Goal: Transaction & Acquisition: Obtain resource

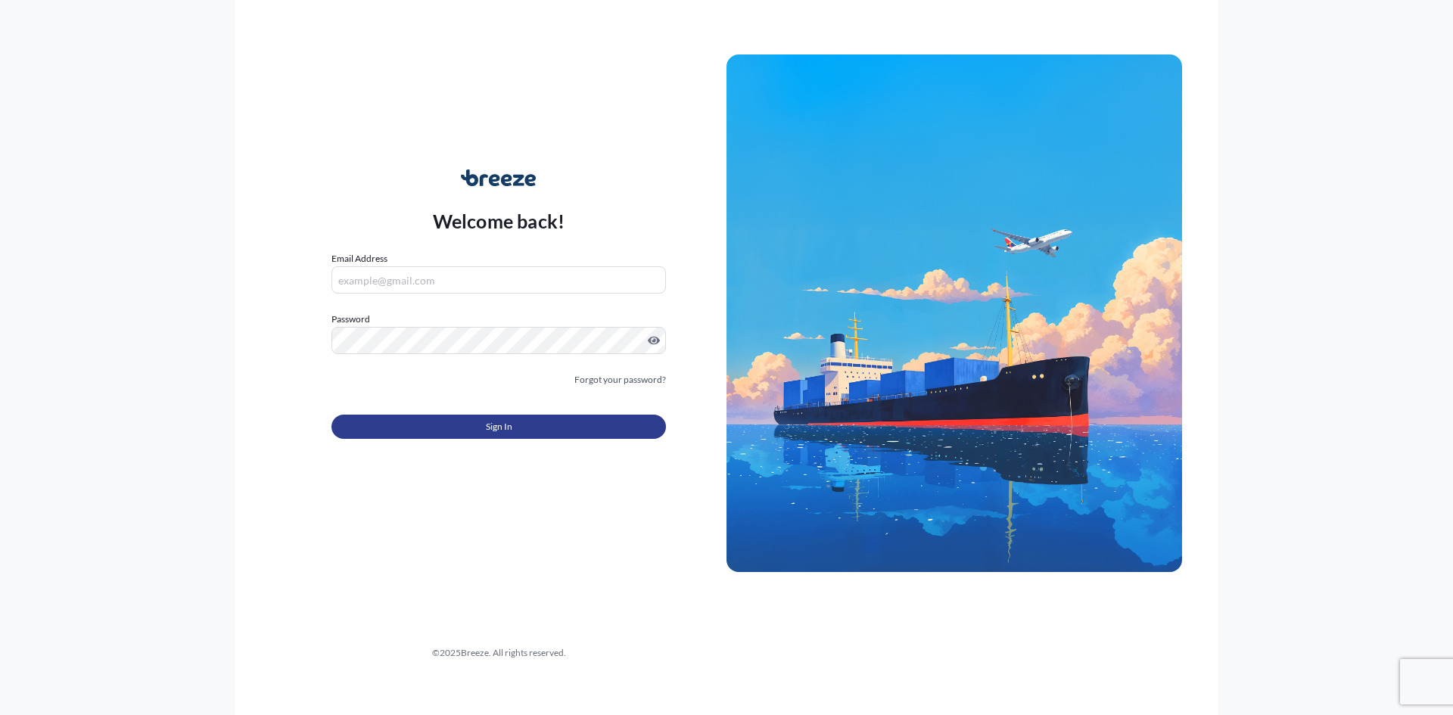
type input "[EMAIL_ADDRESS][DOMAIN_NAME]"
click at [499, 425] on span "Sign In" at bounding box center [499, 426] width 26 height 15
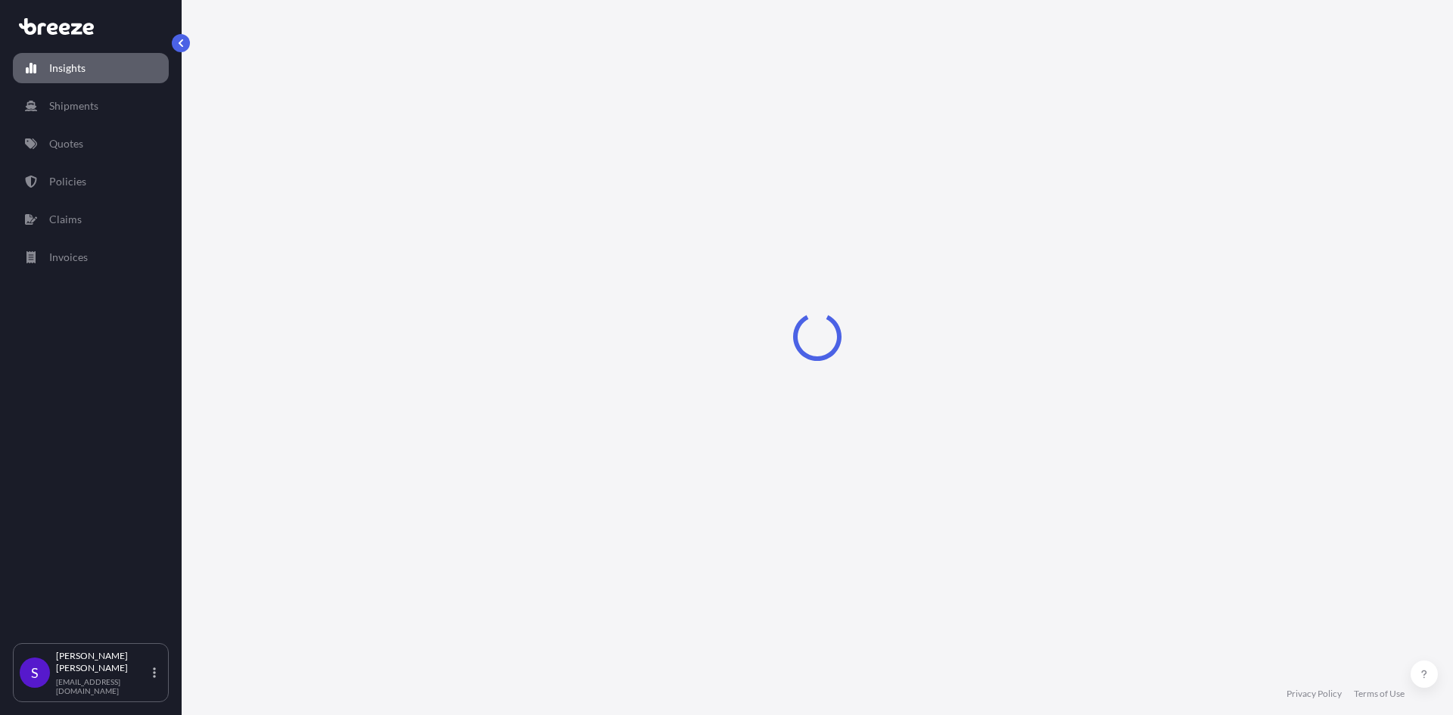
select select "2025"
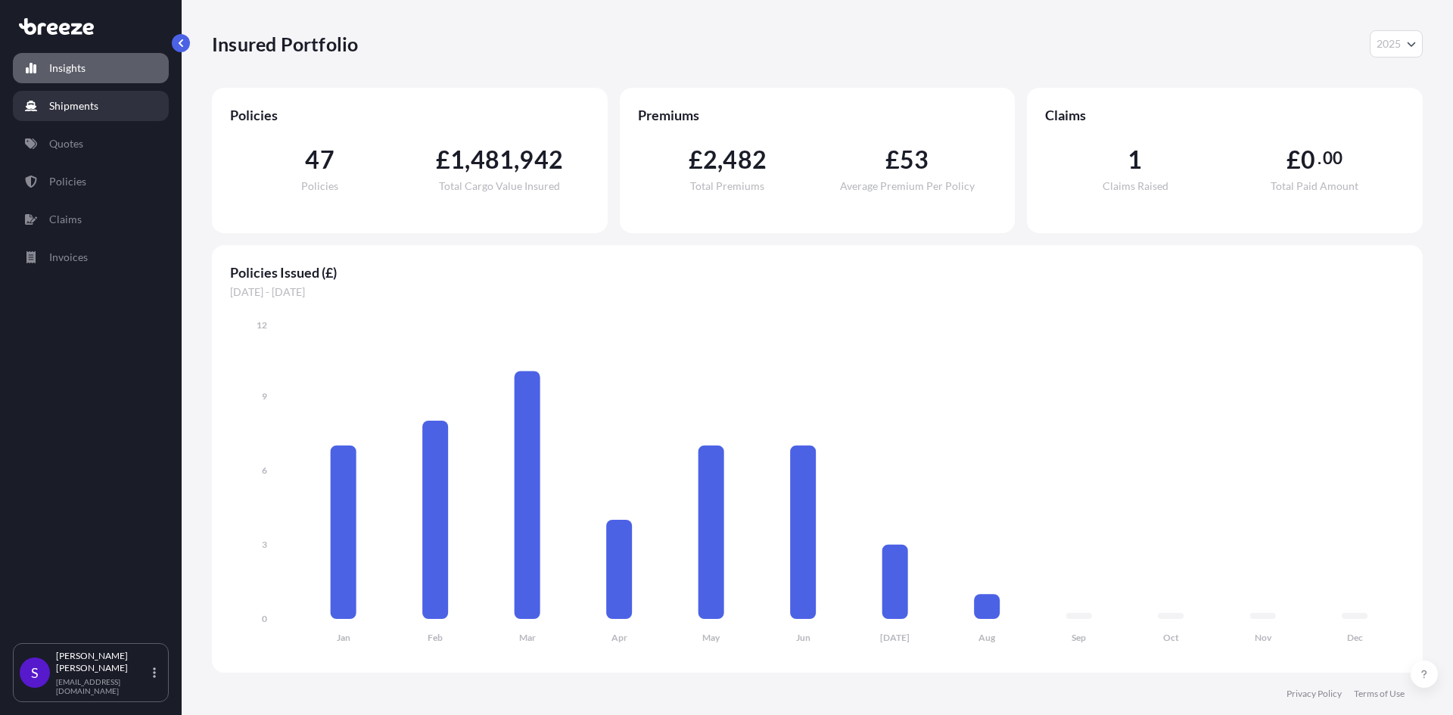
click at [81, 105] on p "Shipments" at bounding box center [73, 105] width 49 height 15
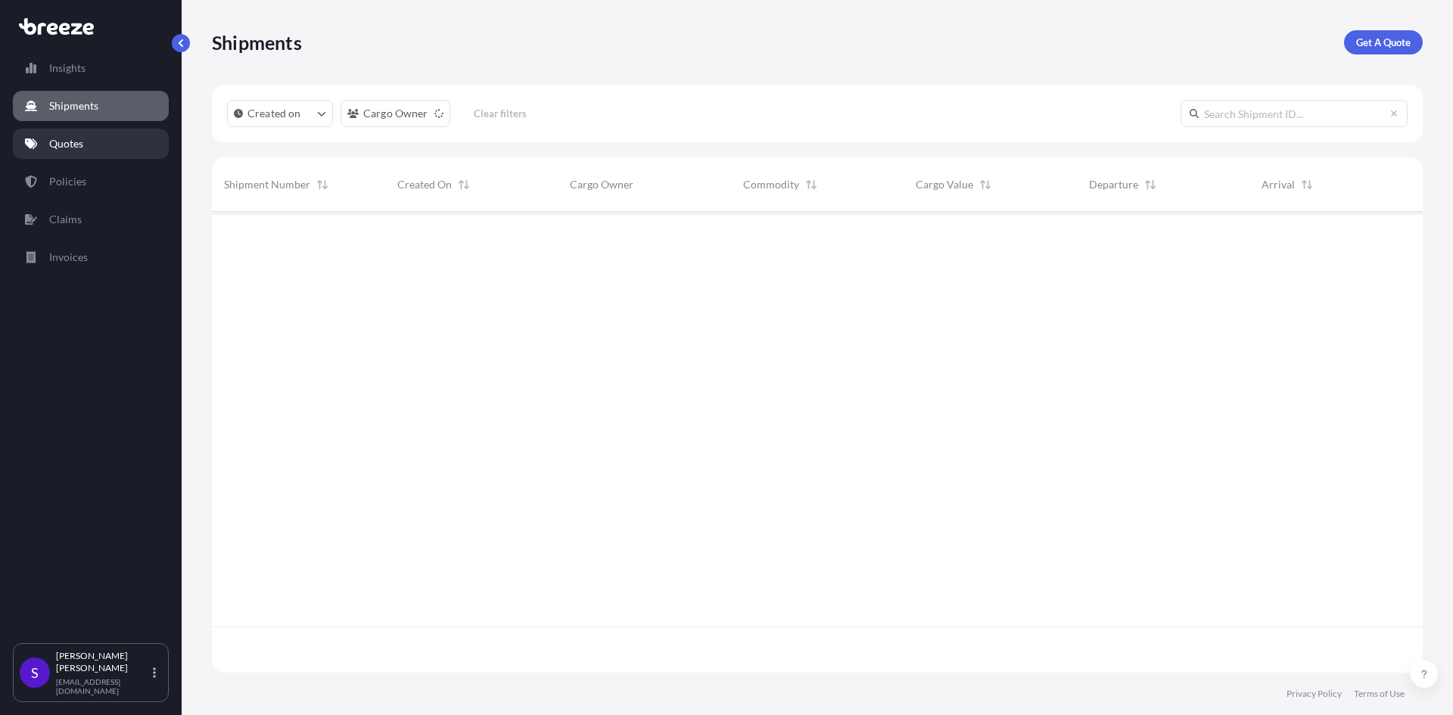
scroll to position [458, 1200]
click at [74, 140] on p "Quotes" at bounding box center [66, 143] width 34 height 15
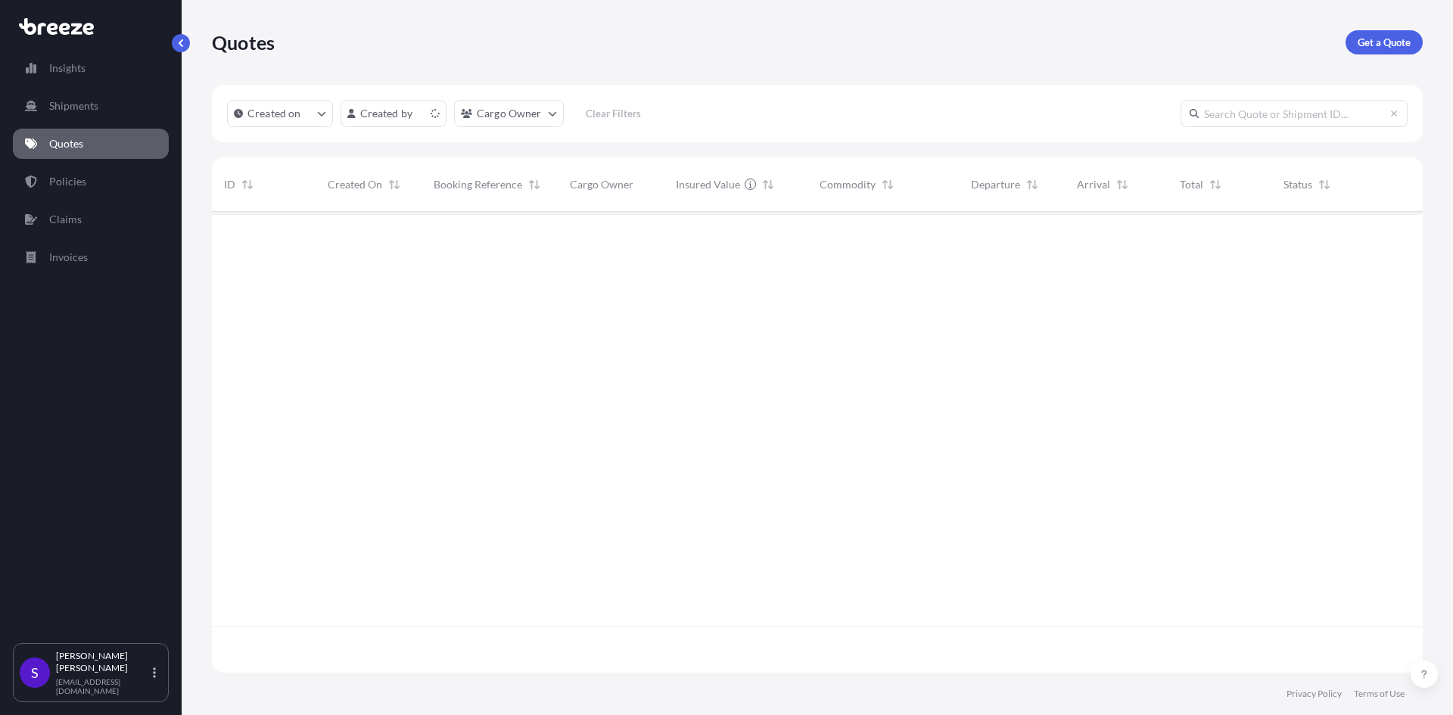
scroll to position [458, 1200]
click at [1367, 39] on p "Get a Quote" at bounding box center [1384, 42] width 53 height 15
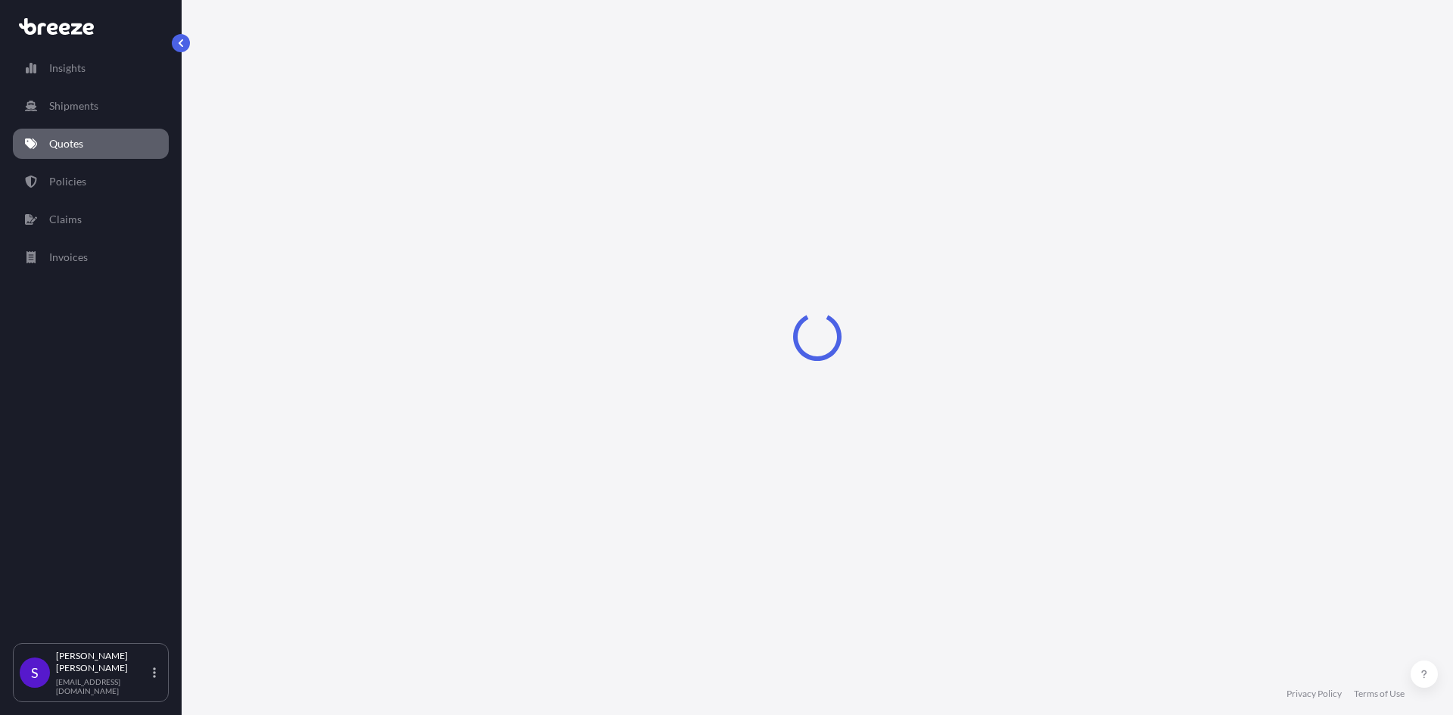
select select "Sea"
select select "1"
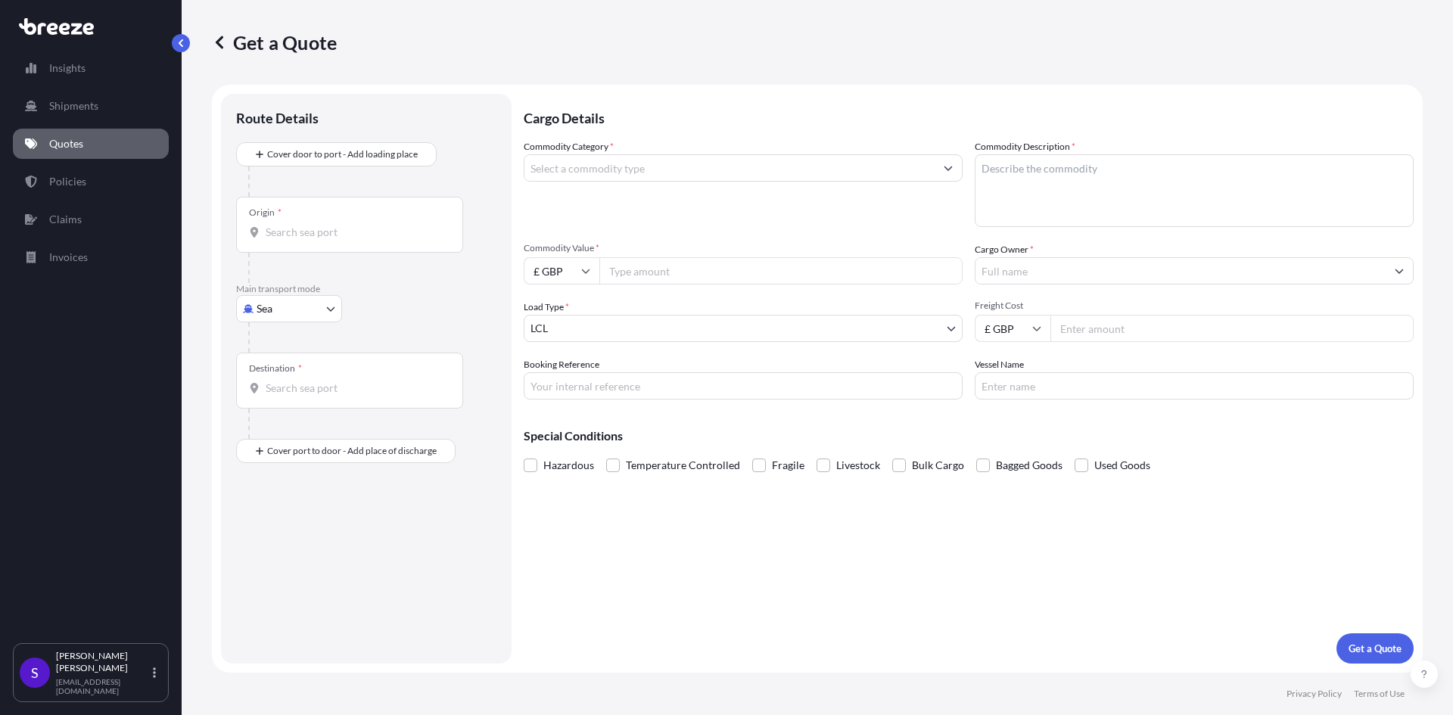
click at [597, 163] on input "Commodity Category *" at bounding box center [730, 167] width 410 height 27
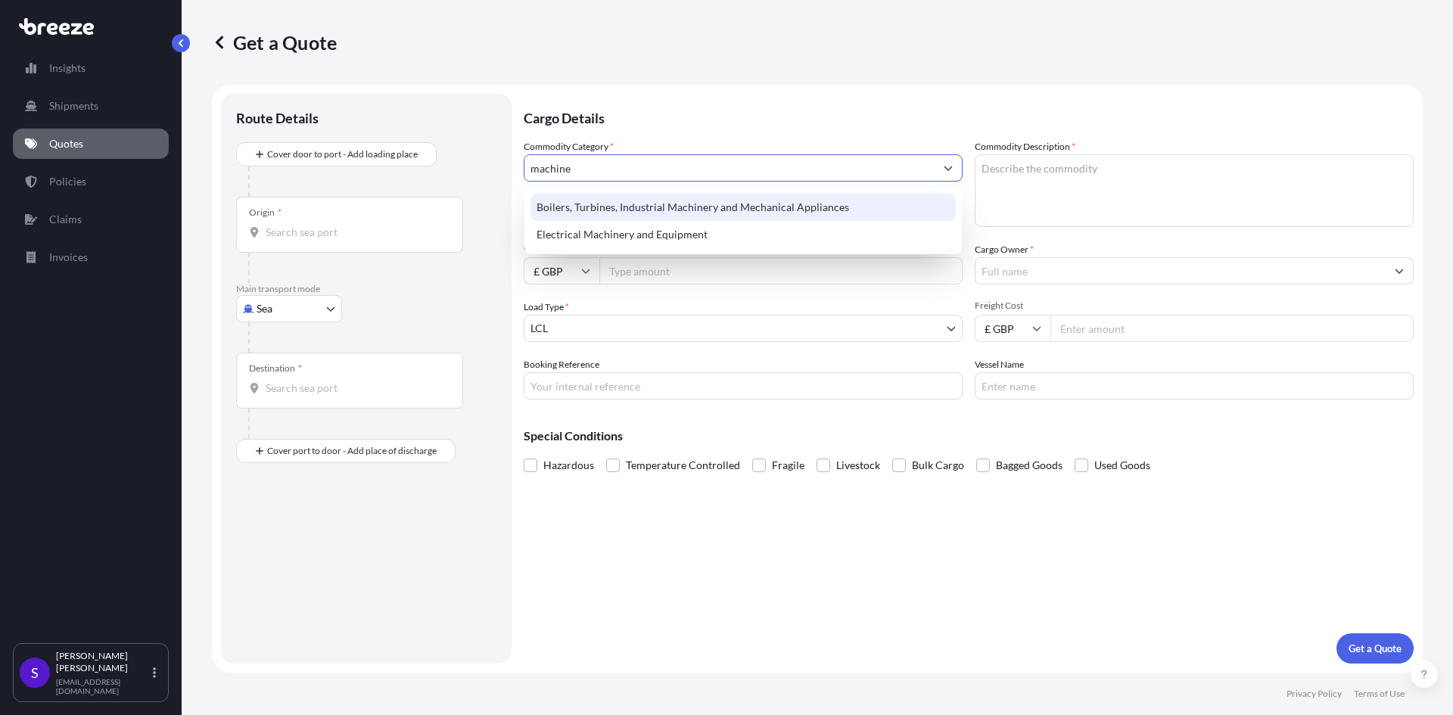
click at [624, 204] on div "Boilers, Turbines, Industrial Machinery and Mechanical Appliances" at bounding box center [743, 207] width 425 height 27
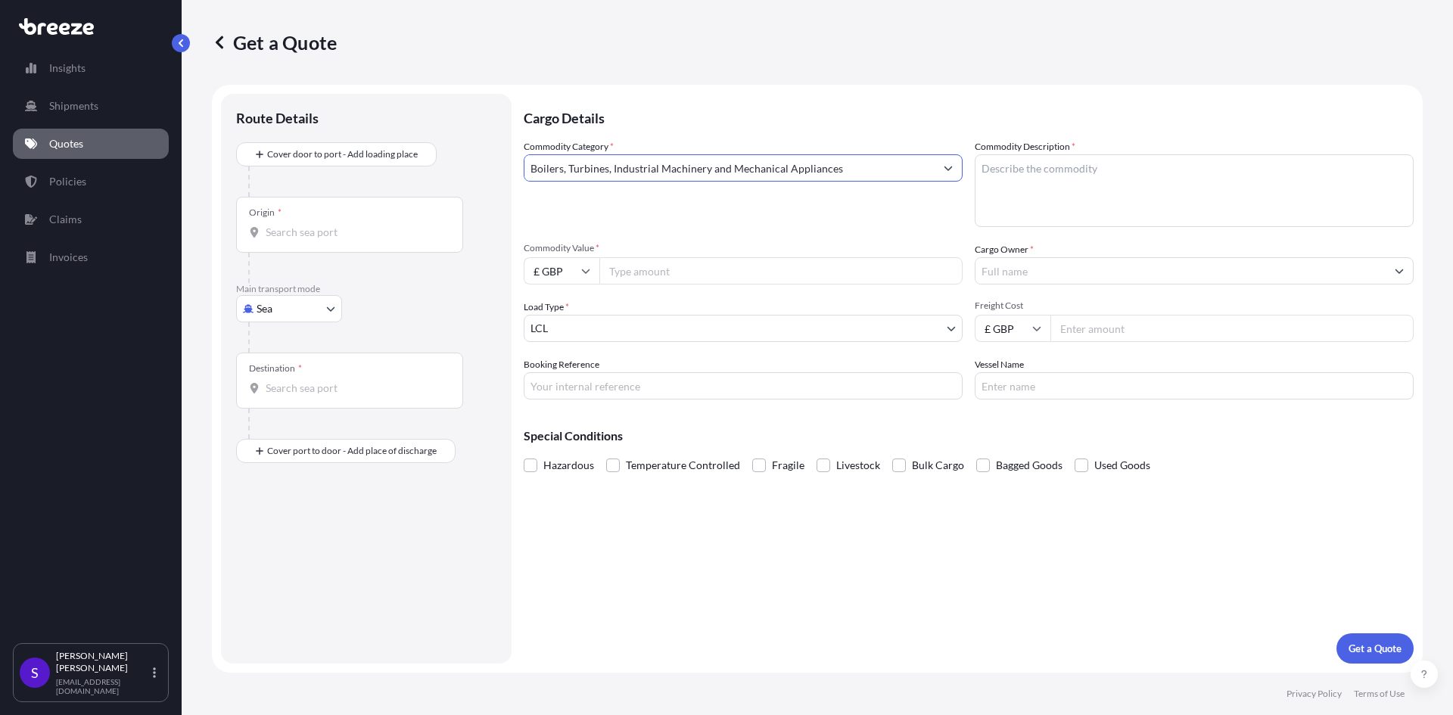
type input "Boilers, Turbines, Industrial Machinery and Mechanical Appliances"
click at [1008, 179] on textarea "Commodity Description *" at bounding box center [1194, 190] width 439 height 73
type textarea "machine parts"
click at [729, 222] on div "Commodity Category * Boilers, Turbines, Industrial Machinery and Mechanical App…" at bounding box center [743, 183] width 439 height 88
click at [612, 266] on input "Commodity Value *" at bounding box center [781, 270] width 363 height 27
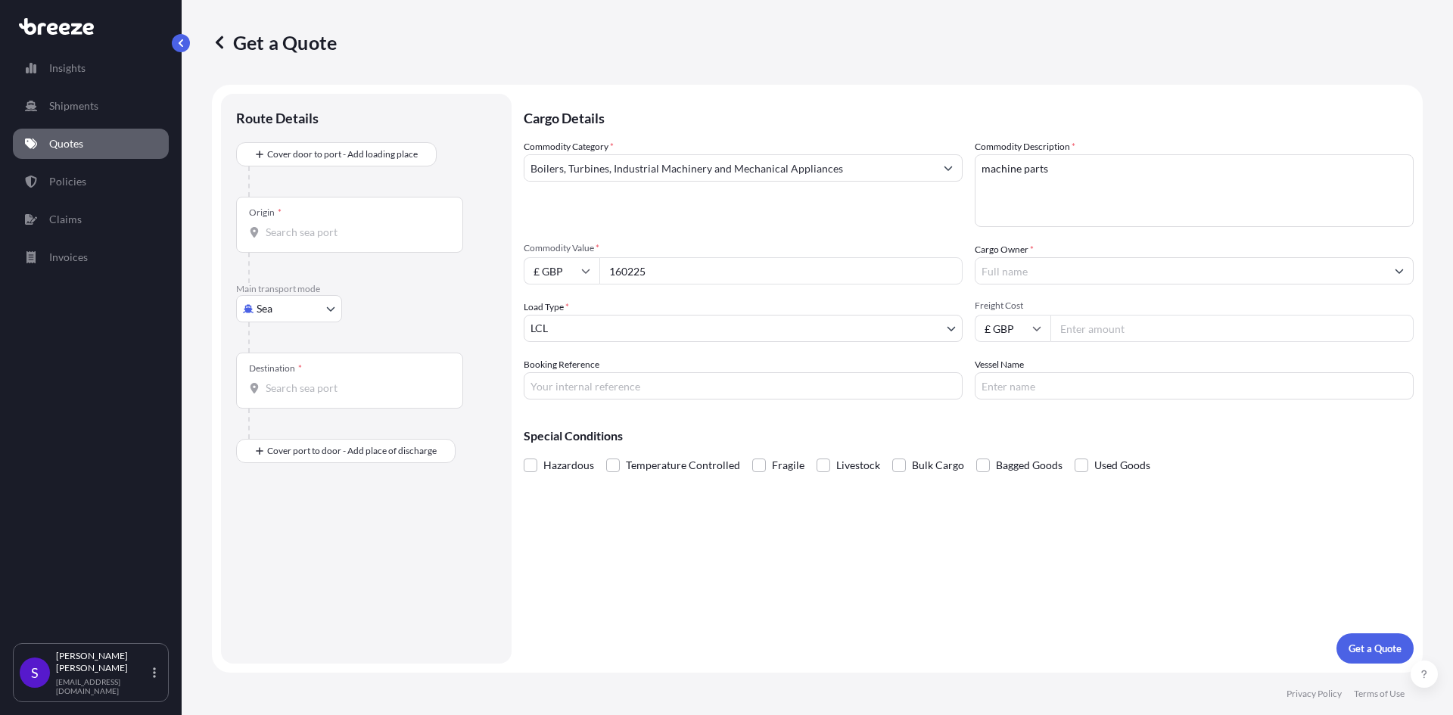
type input "160225"
click at [534, 273] on input "£ GBP" at bounding box center [562, 270] width 76 height 27
click at [554, 308] on div "€ EUR" at bounding box center [562, 312] width 64 height 29
type input "€ EUR"
click at [1024, 269] on input "Cargo Owner *" at bounding box center [1181, 270] width 410 height 27
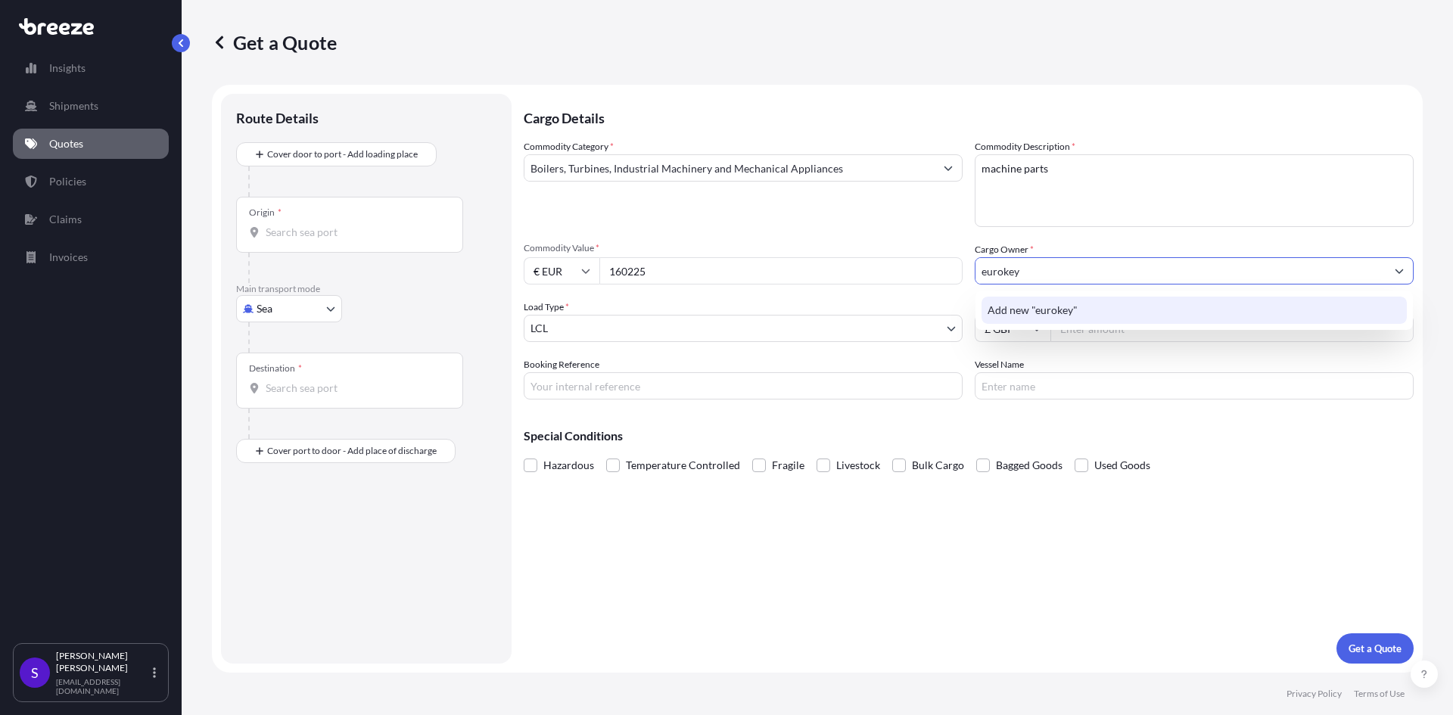
click at [1036, 316] on span "Add new "eurokey"" at bounding box center [1033, 310] width 90 height 15
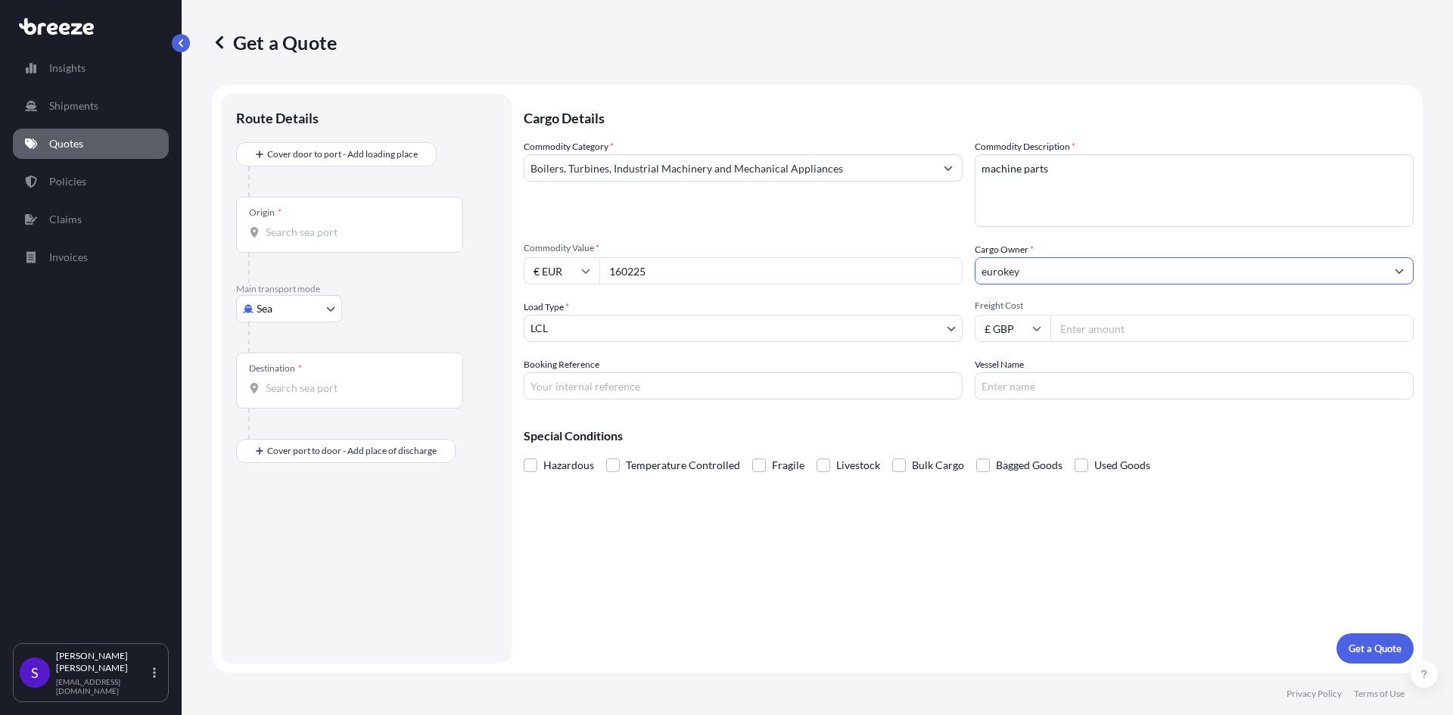
type input "eurokey"
click at [1044, 294] on div "Commodity Category * Boilers, Turbines, Industrial Machinery and Mechanical App…" at bounding box center [969, 269] width 890 height 260
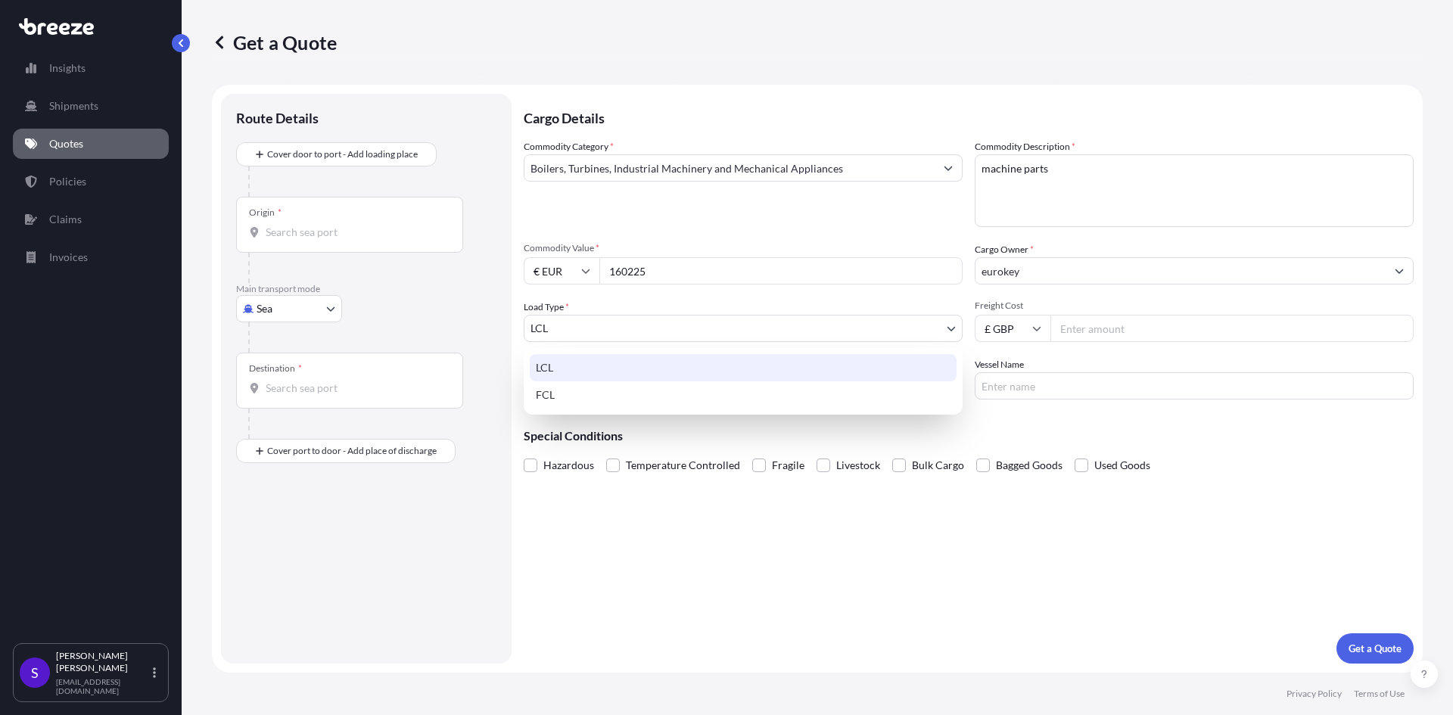
click at [618, 326] on body "14 options available. 0 options available. 1 option available. Insights Shipmen…" at bounding box center [726, 357] width 1453 height 715
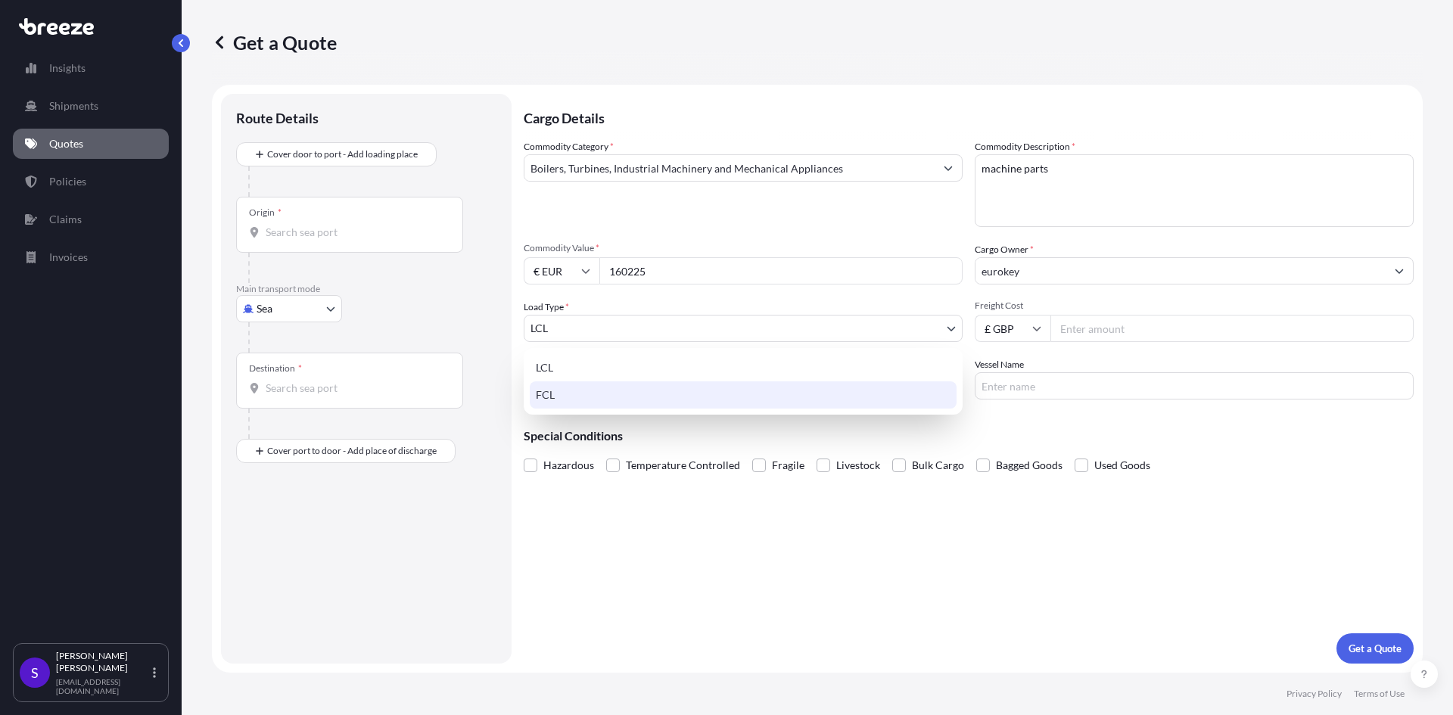
click at [584, 403] on div "FCL" at bounding box center [743, 395] width 427 height 27
select select "2"
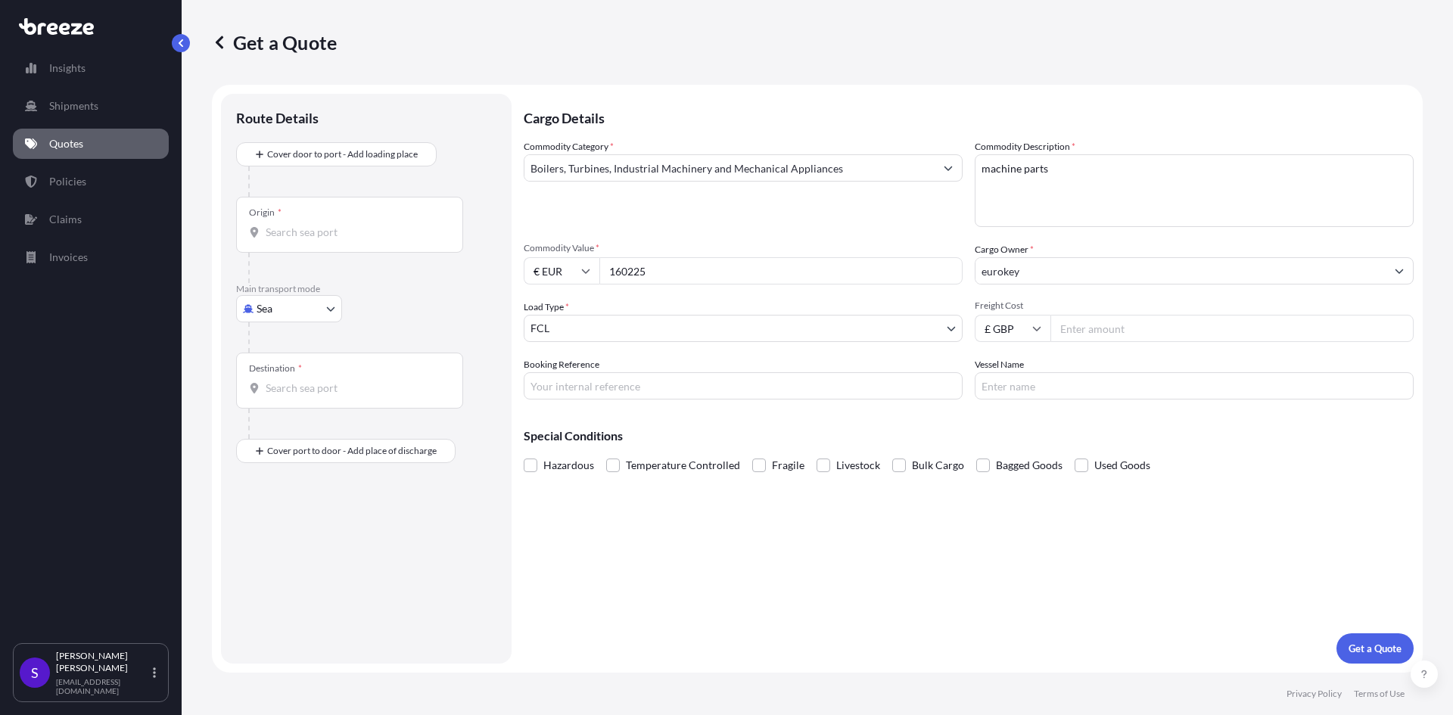
click at [1089, 329] on input "Freight Cost" at bounding box center [1232, 328] width 363 height 27
click at [1095, 332] on input "Freight Cost" at bounding box center [1232, 328] width 363 height 27
type input "3000"
click at [967, 346] on div "Commodity Category * Boilers, Turbines, Industrial Machinery and Mechanical App…" at bounding box center [969, 269] width 890 height 260
click at [767, 467] on label "Fragile" at bounding box center [778, 465] width 52 height 23
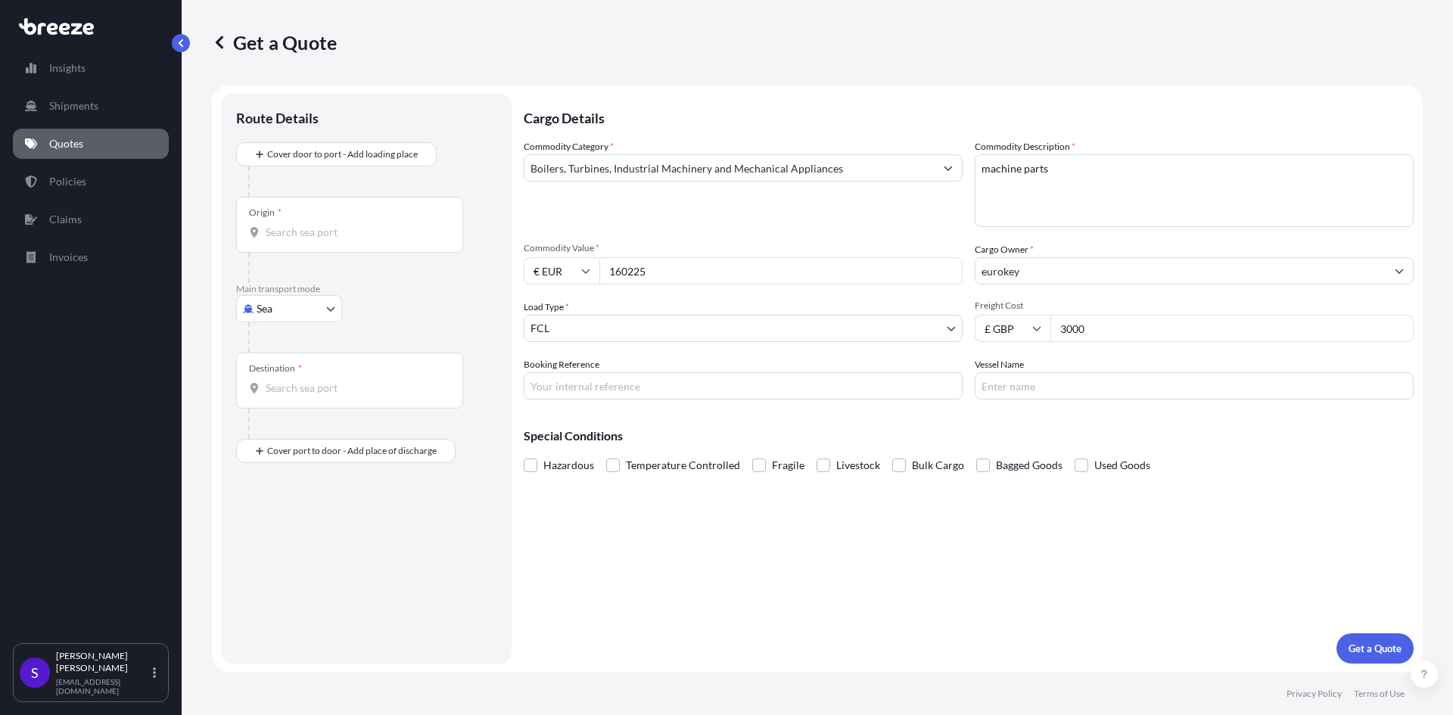
click at [752, 454] on input "Fragile" at bounding box center [752, 454] width 0 height 0
click at [758, 468] on span at bounding box center [759, 466] width 14 height 14
click at [752, 454] on input "Fragile" at bounding box center [752, 454] width 0 height 0
click at [322, 232] on input "Origin *" at bounding box center [355, 232] width 179 height 15
click at [303, 223] on div "Origin *" at bounding box center [349, 225] width 227 height 56
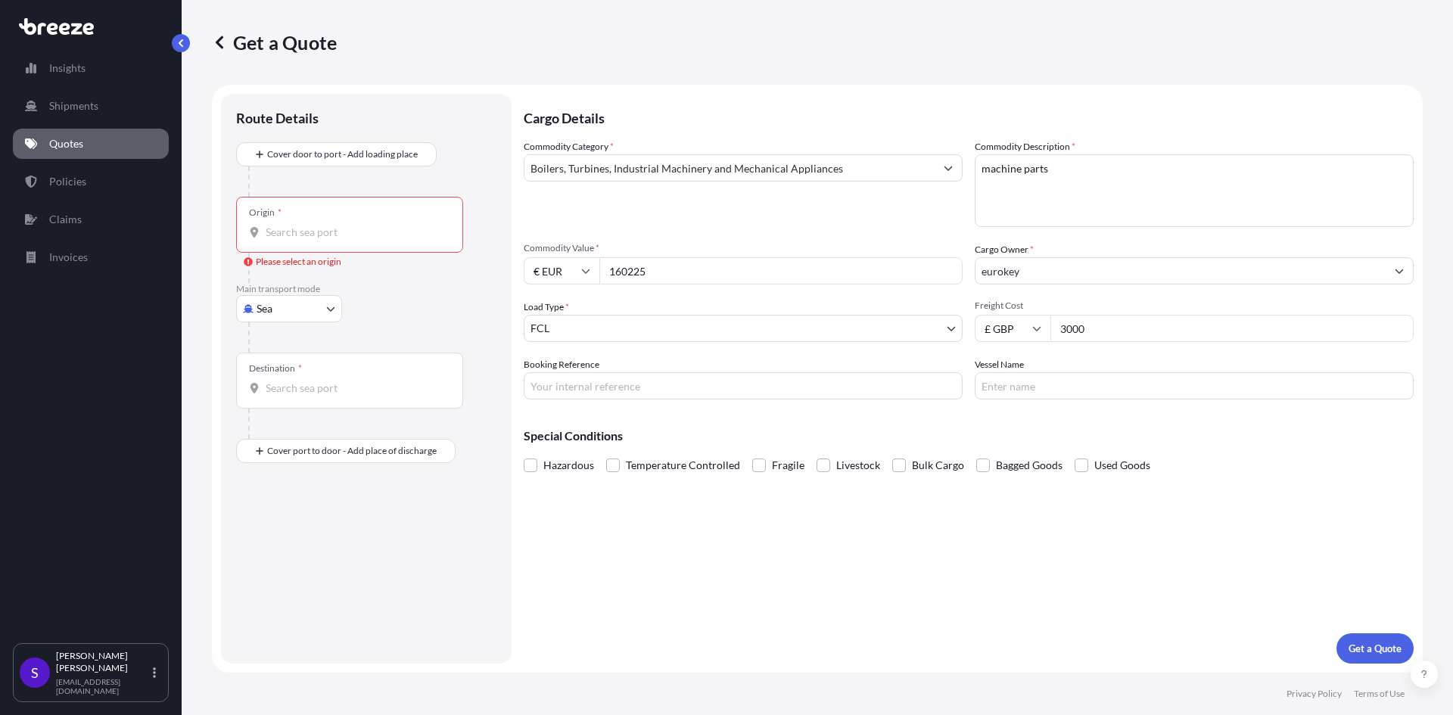
click at [303, 225] on input "Origin * Please select an origin" at bounding box center [355, 232] width 179 height 15
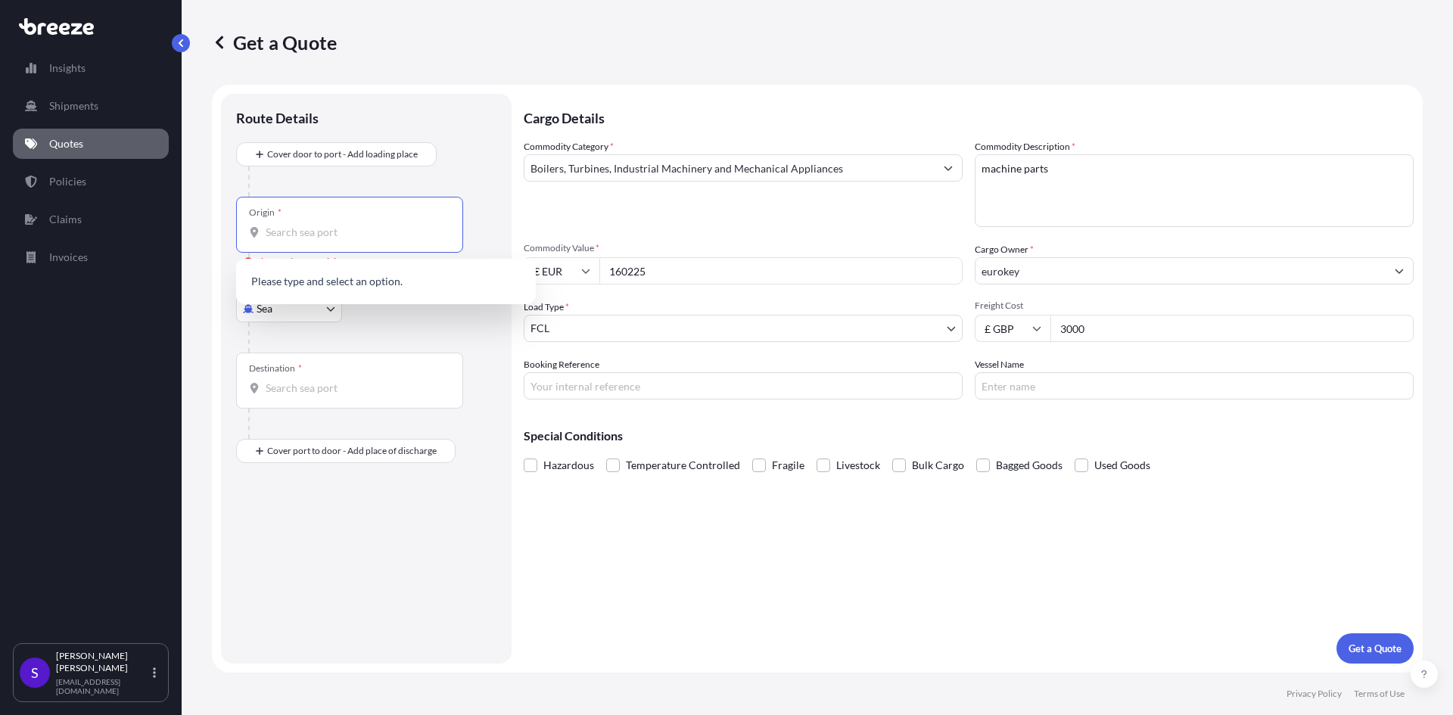
paste input "Plasmaq, [PERSON_NAME], Lote 8 [PERSON_NAME] d'água, 2400-016 [GEOGRAPHIC_DATA]…"
type input "Plasmaq, [PERSON_NAME], Lote 8 [PERSON_NAME] d'água, 2400-016 [GEOGRAPHIC_DATA]…"
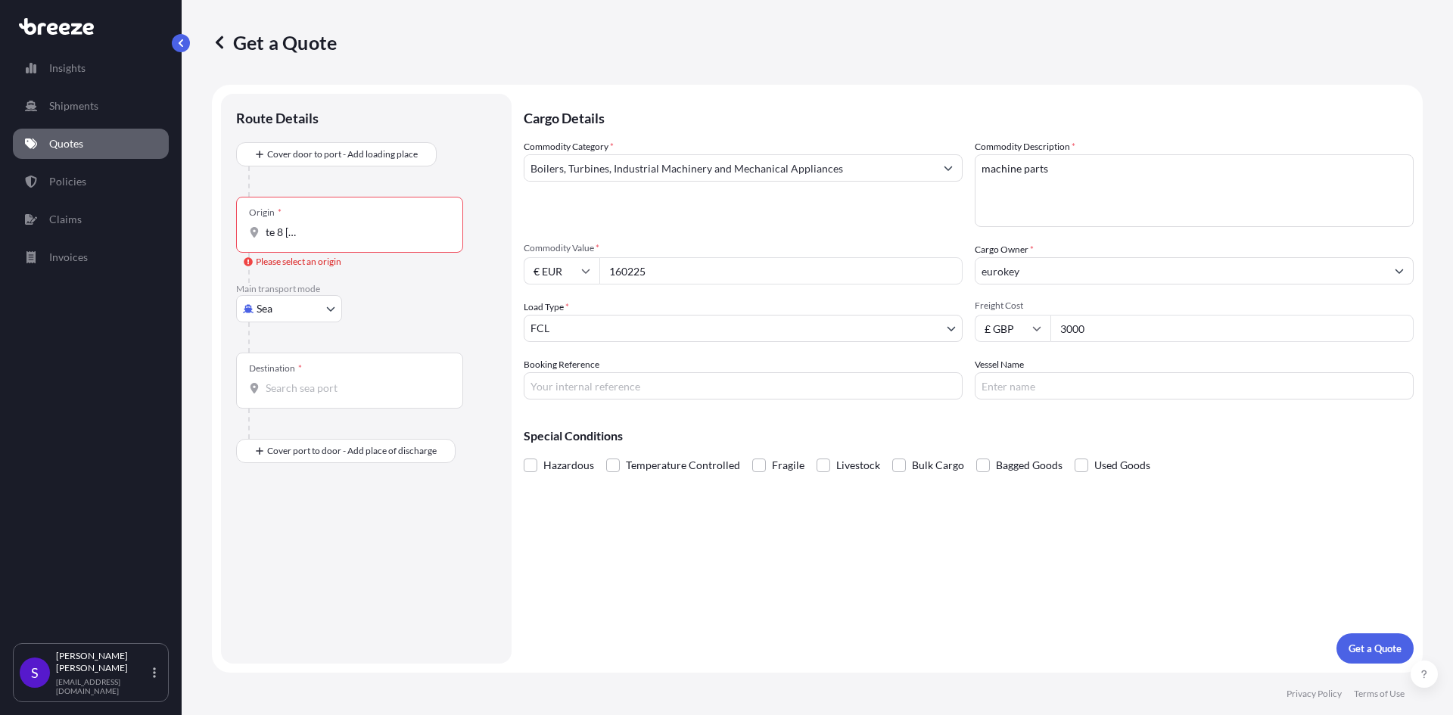
scroll to position [0, 0]
drag, startPoint x: 408, startPoint y: 234, endPoint x: 214, endPoint y: 231, distance: 193.8
click at [214, 231] on form "Route Details Cover door to port - Add loading place Place of loading Road Road…" at bounding box center [817, 379] width 1211 height 588
click at [355, 176] on div at bounding box center [372, 182] width 248 height 30
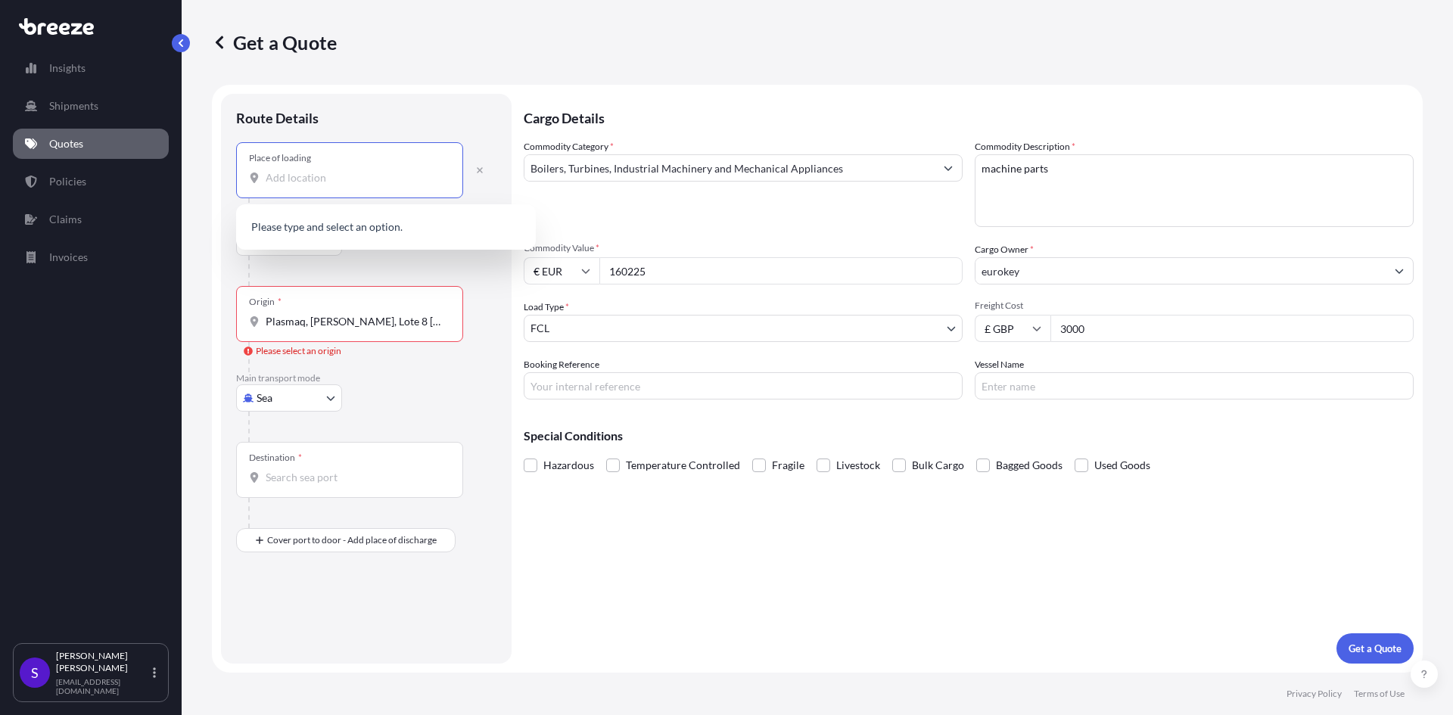
click at [329, 173] on input "Place of loading" at bounding box center [355, 177] width 179 height 15
paste input "Plasmaq, [PERSON_NAME], Lote 8 [PERSON_NAME] d'água, 2400-016 [GEOGRAPHIC_DATA]…"
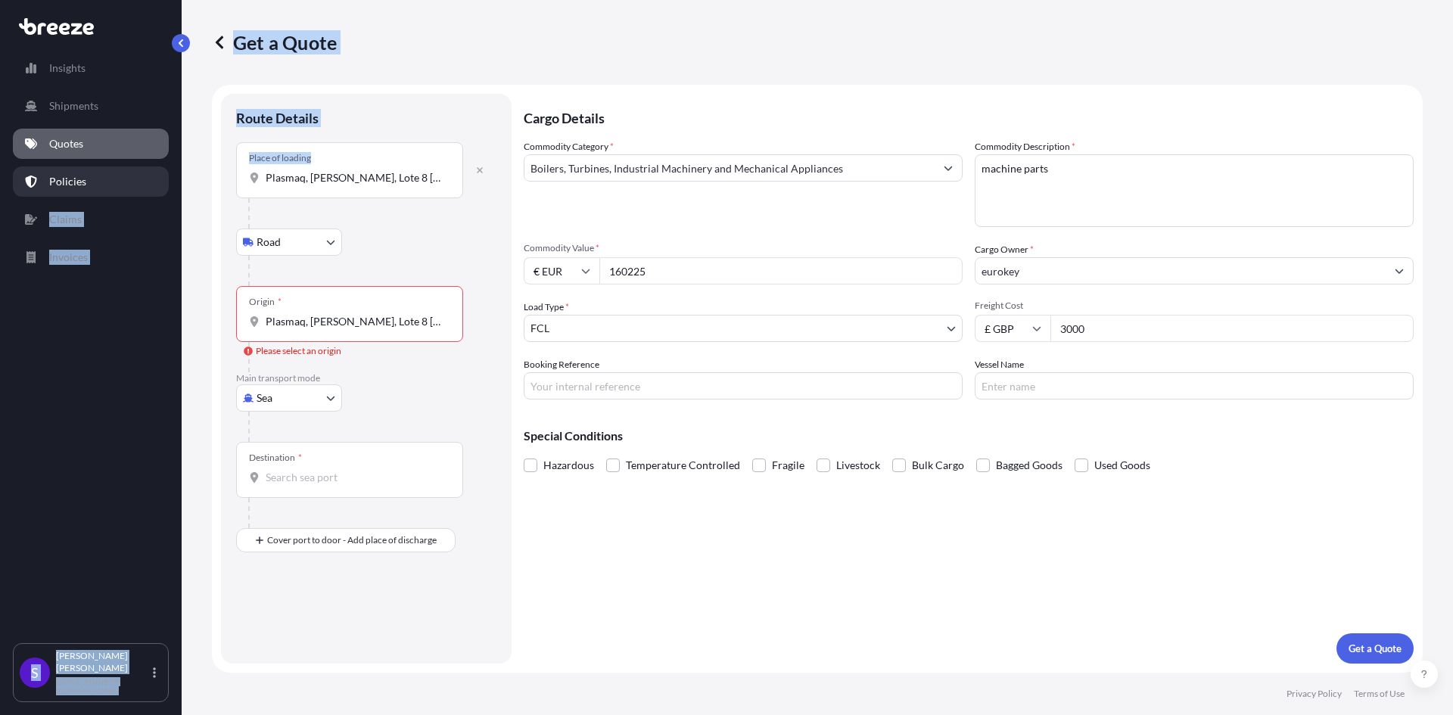
drag, startPoint x: 450, startPoint y: 179, endPoint x: 105, endPoint y: 171, distance: 345.3
click at [105, 171] on div "Insights Shipments Quotes Policies Claims Invoices S [PERSON_NAME] [EMAIL_ADDRE…" at bounding box center [726, 357] width 1453 height 715
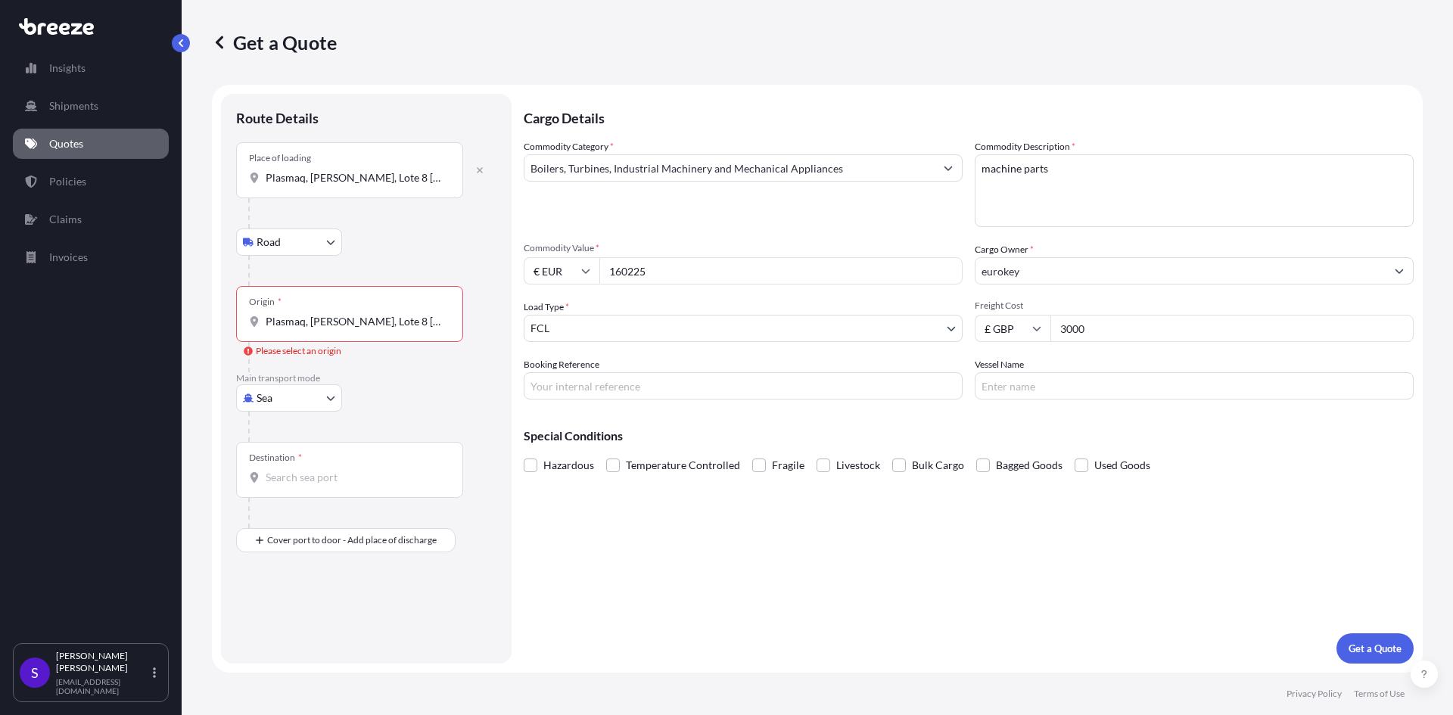
click at [382, 226] on div at bounding box center [372, 213] width 248 height 30
click at [388, 179] on input "Plasmaq, [PERSON_NAME], Lote 8 [PERSON_NAME] d'água, 2400-016 [GEOGRAPHIC_DATA]…" at bounding box center [355, 177] width 179 height 15
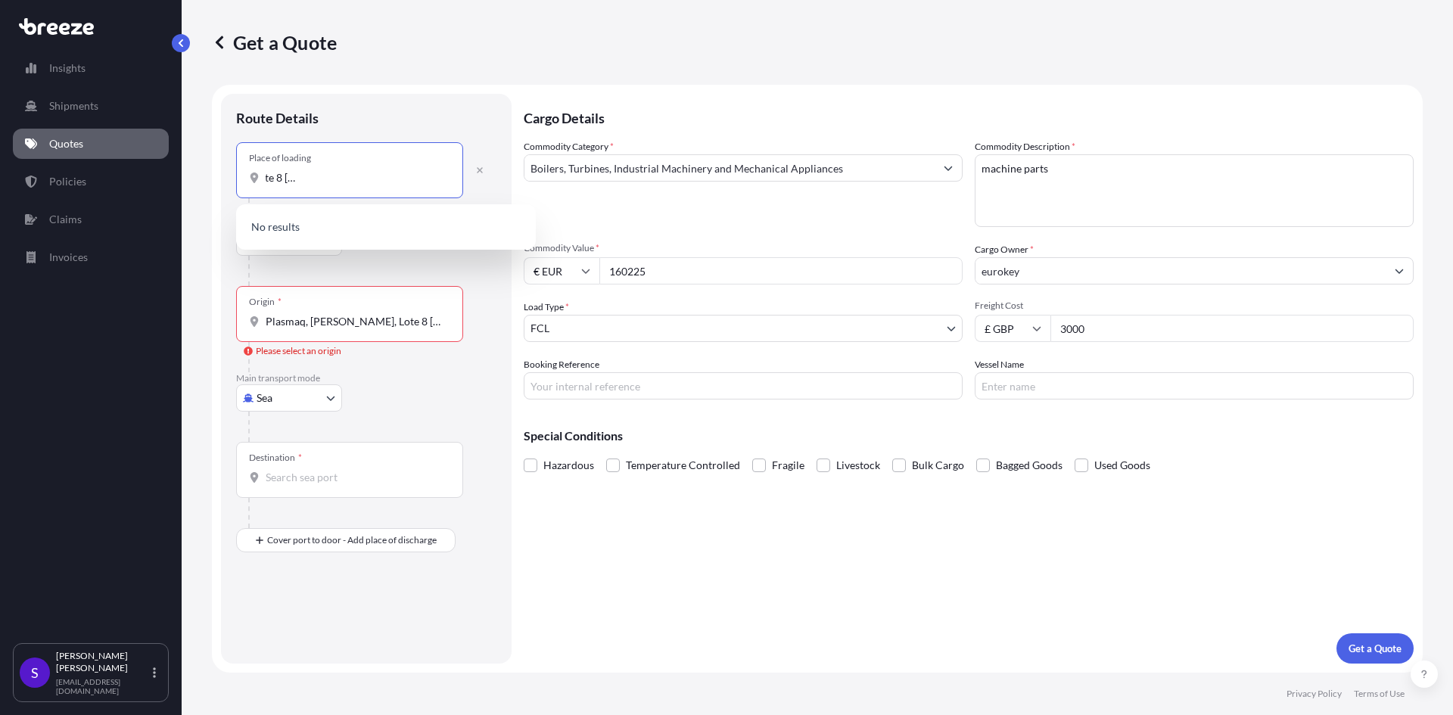
drag, startPoint x: 362, startPoint y: 172, endPoint x: 594, endPoint y: 176, distance: 232.4
click at [594, 176] on form "Route Details Place of loading Plasmaq, [PERSON_NAME], Lote 8 [PERSON_NAME] d'á…" at bounding box center [817, 379] width 1211 height 588
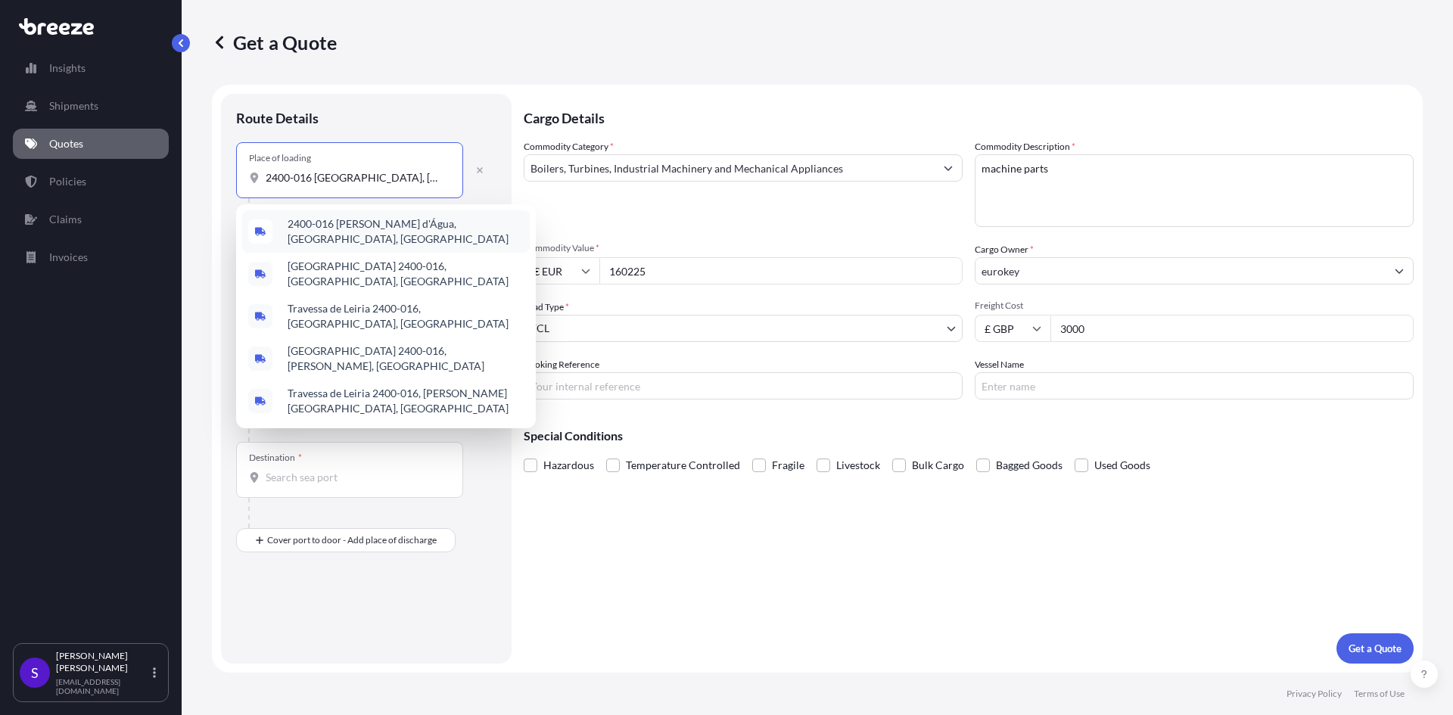
click at [385, 230] on span "2400-016 [PERSON_NAME] d'Água, [GEOGRAPHIC_DATA], [GEOGRAPHIC_DATA]" at bounding box center [406, 231] width 236 height 30
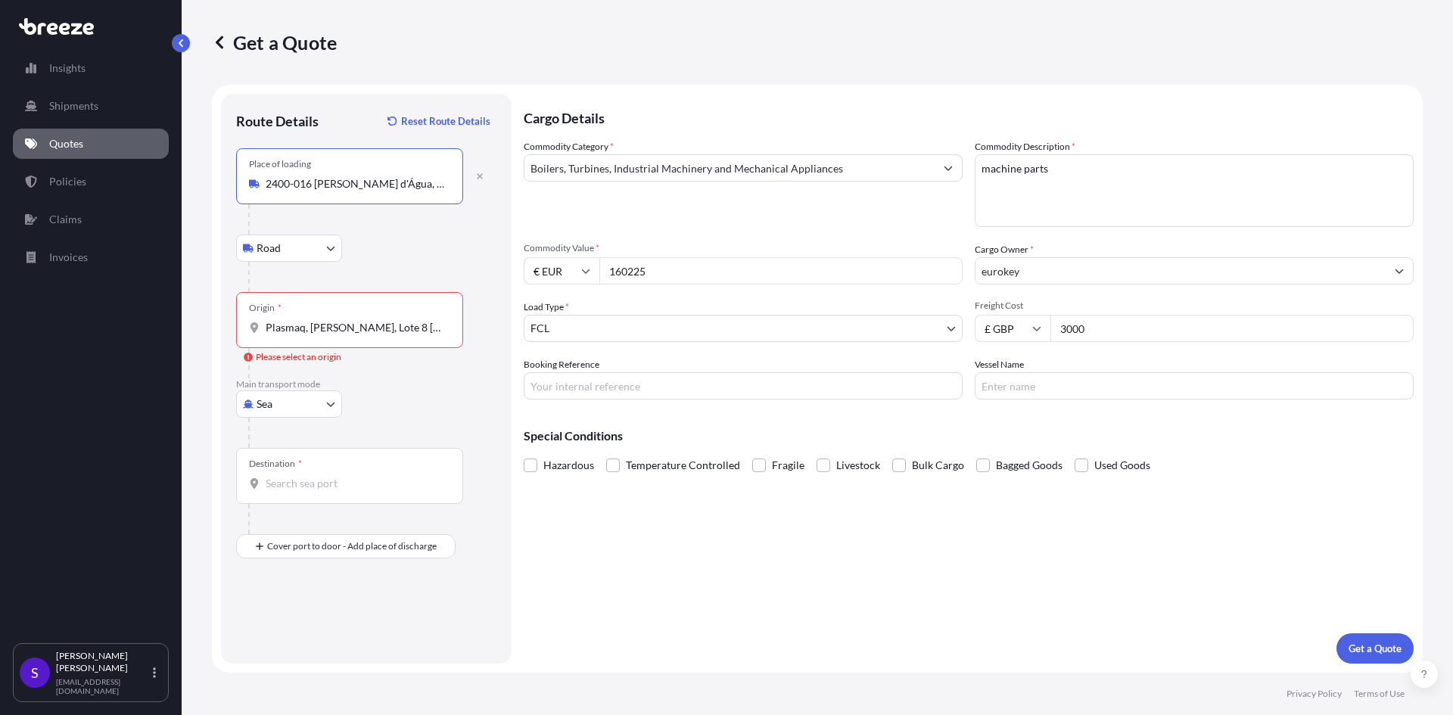
type input "2400-016 [PERSON_NAME] d'Água, [GEOGRAPHIC_DATA], [GEOGRAPHIC_DATA]"
click at [360, 322] on input "Plasmaq, [PERSON_NAME], Lote 8 [PERSON_NAME] d'água, 2400-016 [GEOGRAPHIC_DATA]…" at bounding box center [355, 327] width 179 height 15
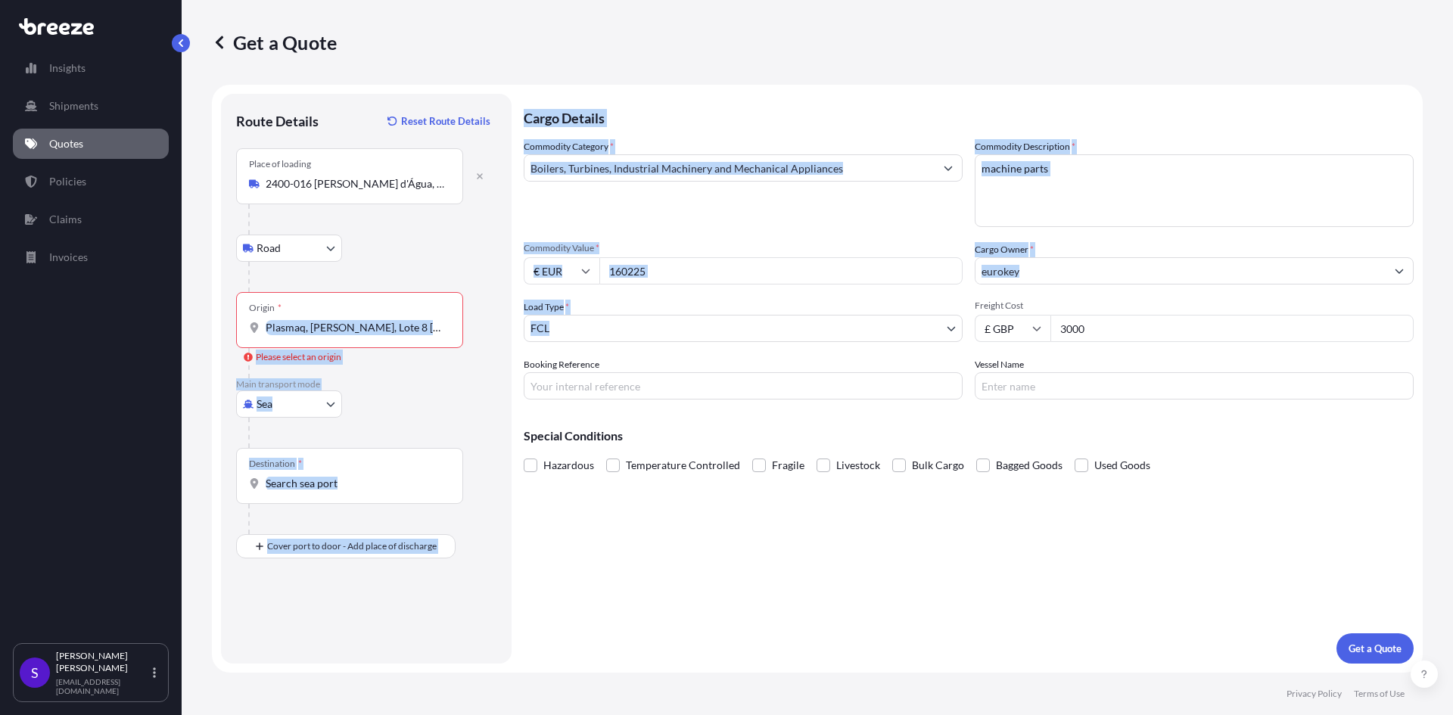
drag, startPoint x: 263, startPoint y: 328, endPoint x: 557, endPoint y: 341, distance: 294.0
click at [557, 341] on form "Route Details Reset Route Details Place of loading 2400-016 [PERSON_NAME][GEOGR…" at bounding box center [817, 379] width 1211 height 588
click at [375, 329] on input "Plasmaq, [PERSON_NAME], Lote 8 [PERSON_NAME] d'água, 2400-016 [GEOGRAPHIC_DATA]…" at bounding box center [355, 327] width 179 height 15
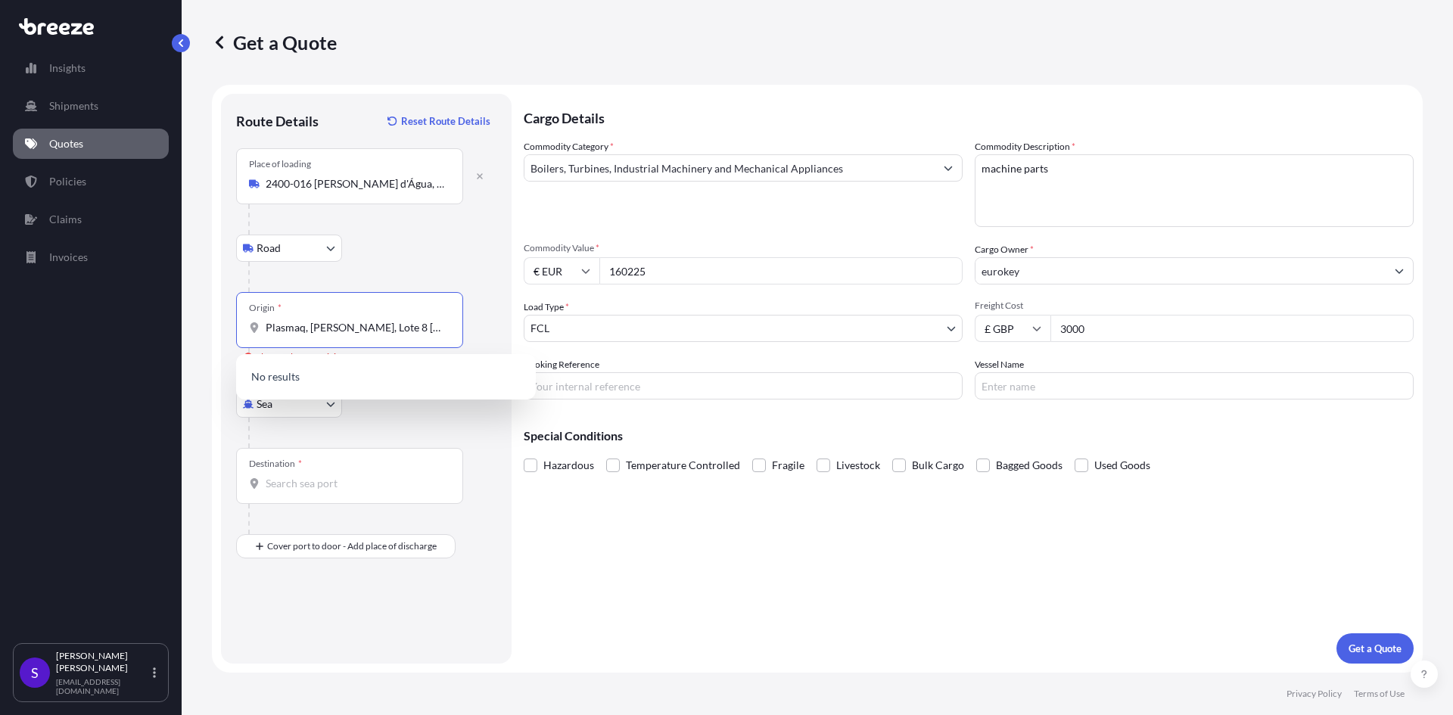
scroll to position [0, 145]
drag, startPoint x: 324, startPoint y: 333, endPoint x: 559, endPoint y: 349, distance: 235.9
click at [559, 349] on form "Route Details Reset Route Details Place of loading 2400-016 [PERSON_NAME][GEOGR…" at bounding box center [817, 379] width 1211 height 588
click at [314, 326] on input "Plasmaq," at bounding box center [355, 327] width 179 height 15
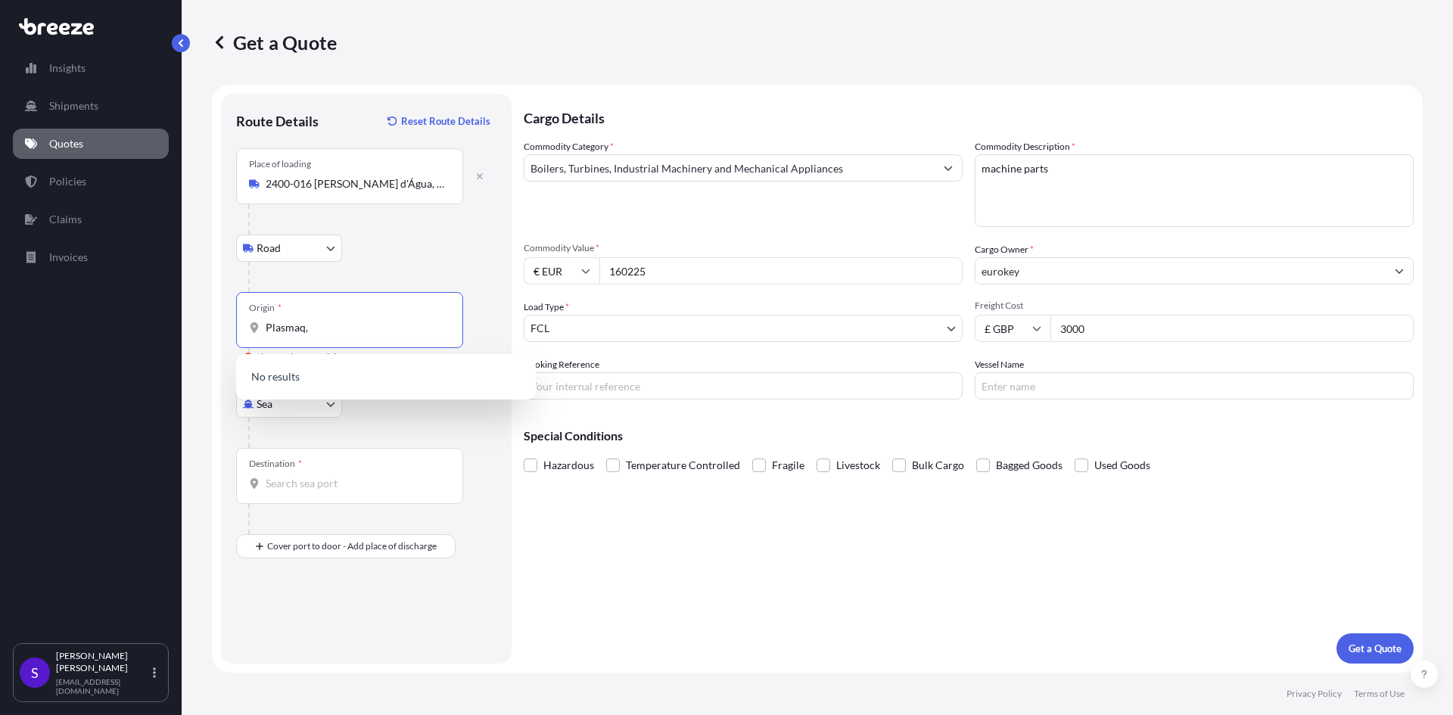
drag, startPoint x: 357, startPoint y: 326, endPoint x: 188, endPoint y: 328, distance: 169.6
click at [188, 328] on div "Get a Quote Route Details Reset Route Details Place of loading 2400-016 [PERSON…" at bounding box center [818, 336] width 1272 height 673
type input "Plasmaq,"
click at [394, 413] on div "Sea Sea Air Road Rail" at bounding box center [366, 404] width 260 height 27
click at [392, 270] on div at bounding box center [372, 277] width 248 height 30
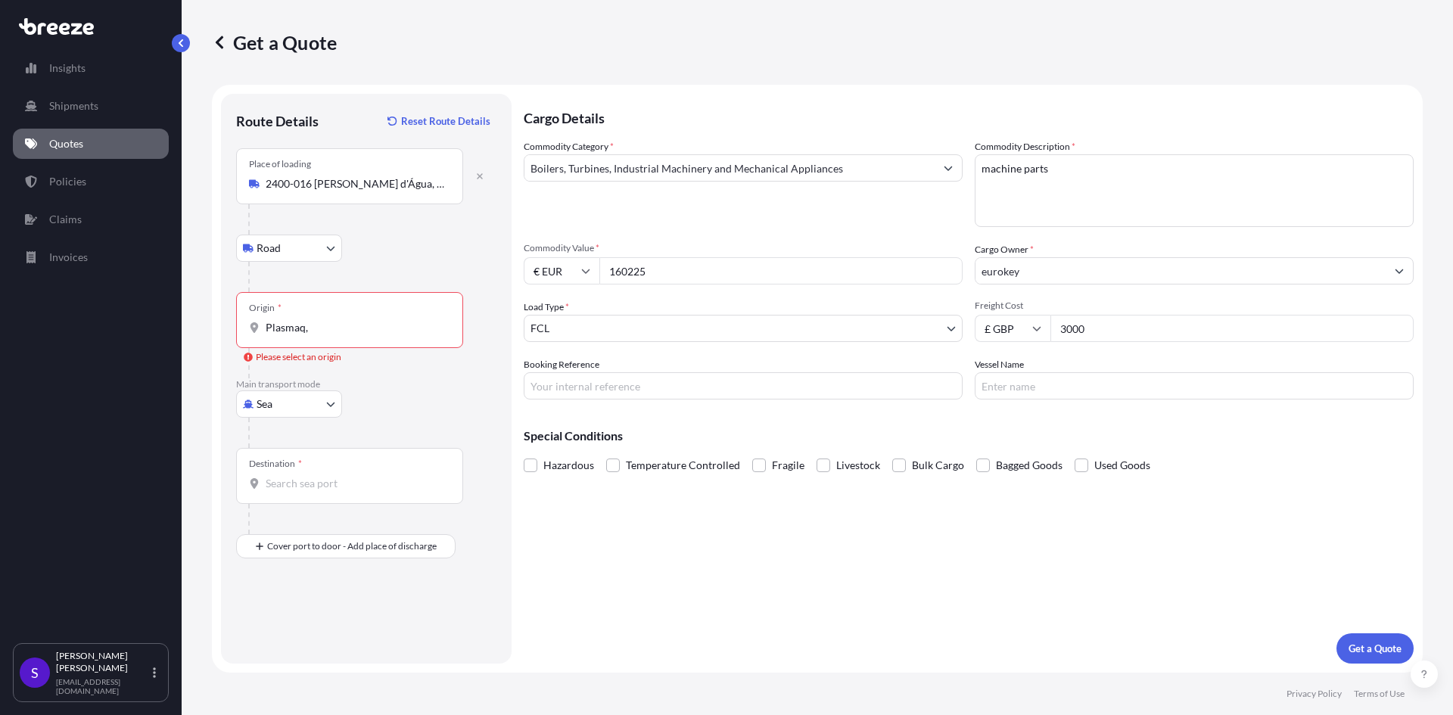
click at [334, 332] on input "Plasmaq," at bounding box center [355, 327] width 179 height 15
drag, startPoint x: 367, startPoint y: 331, endPoint x: 229, endPoint y: 332, distance: 138.5
click at [229, 332] on div "Route Details Reset Route Details Place of loading 2400-016 [PERSON_NAME][GEOGR…" at bounding box center [366, 379] width 291 height 570
click at [368, 273] on div at bounding box center [372, 277] width 248 height 30
click at [313, 409] on body "0 options available. Insights Shipments Quotes Policies Claims Invoices S [PERS…" at bounding box center [726, 357] width 1453 height 715
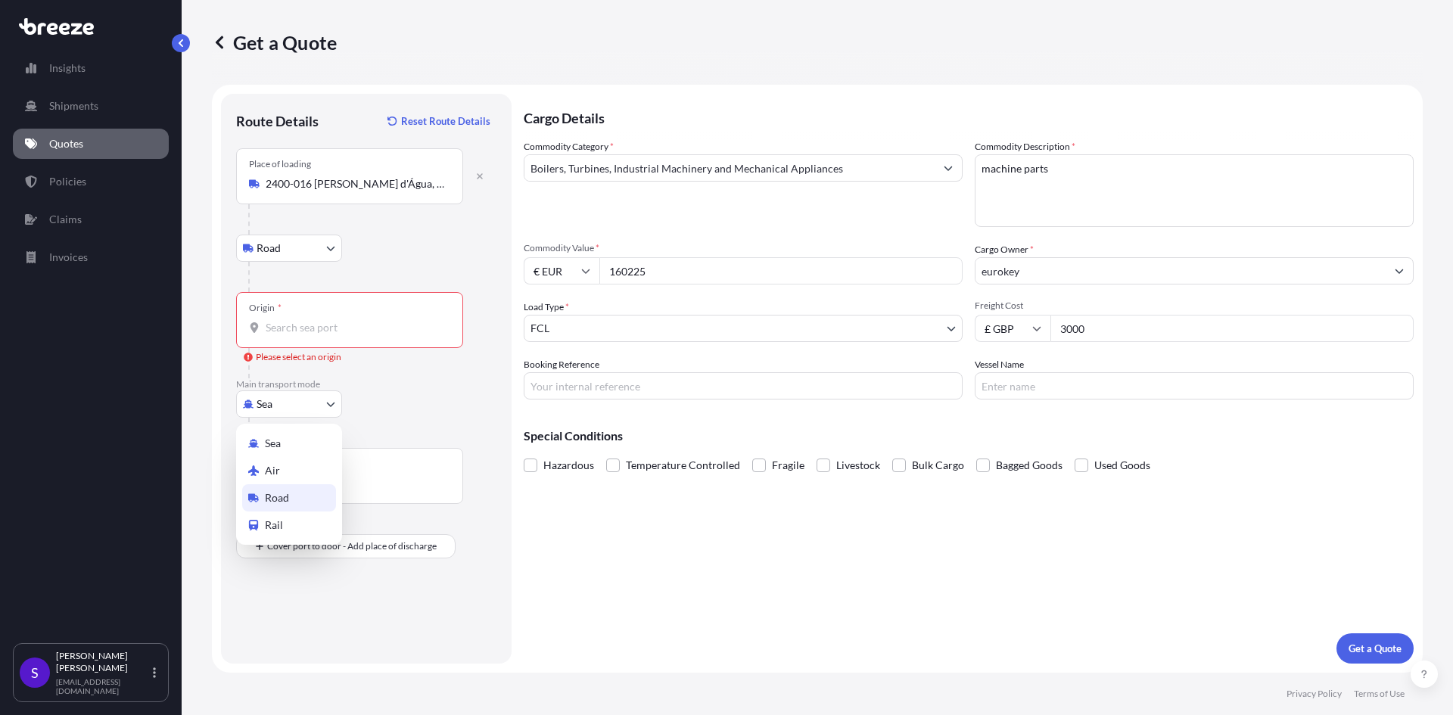
click at [298, 500] on div "Road" at bounding box center [289, 497] width 94 height 27
select select "Road"
select select "1"
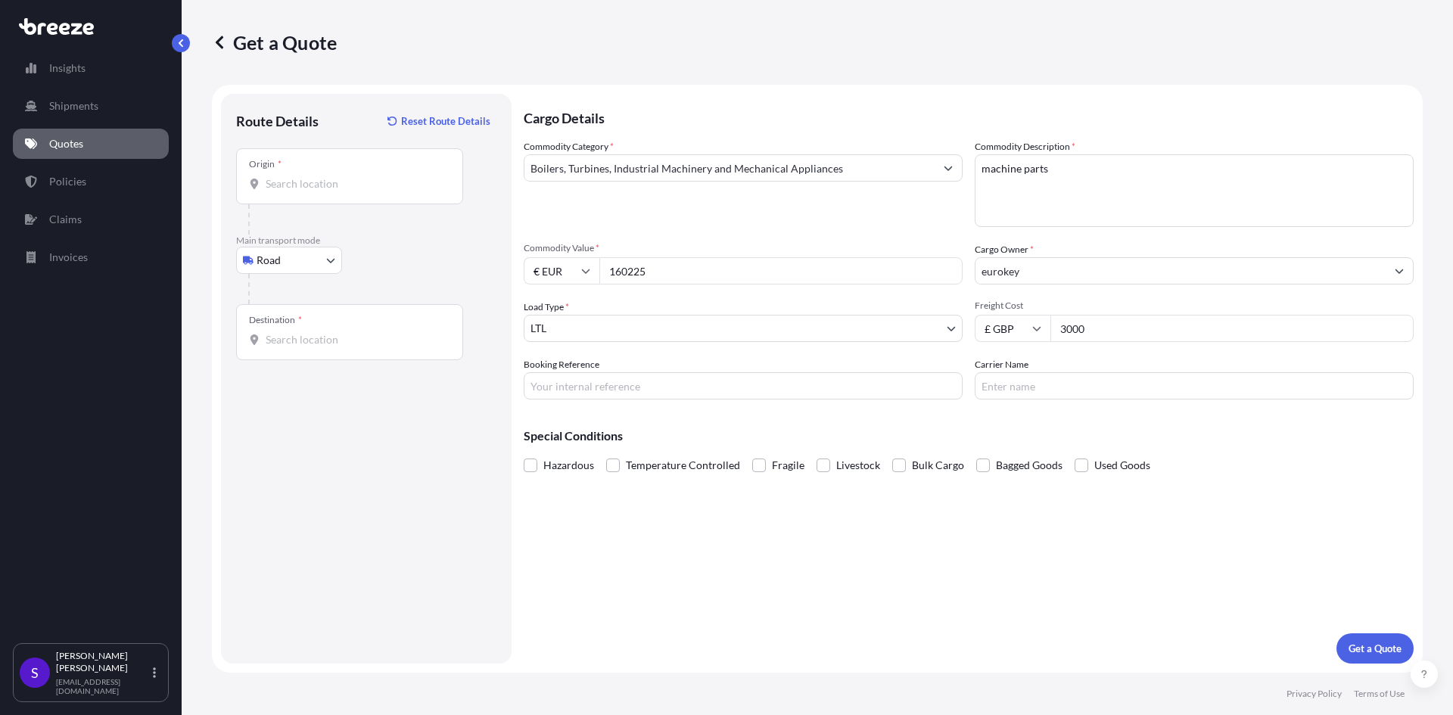
click at [361, 294] on div at bounding box center [372, 289] width 248 height 30
click at [335, 335] on input "Destination *" at bounding box center [355, 339] width 179 height 15
paste input "Eurokey [STREET_ADDRESS]. NN14 1EZ"
drag, startPoint x: 302, startPoint y: 338, endPoint x: 171, endPoint y: 335, distance: 131.0
click at [171, 335] on div "Insights Shipments Quotes Policies Claims Invoices S [PERSON_NAME] [EMAIL_ADDRE…" at bounding box center [726, 357] width 1453 height 715
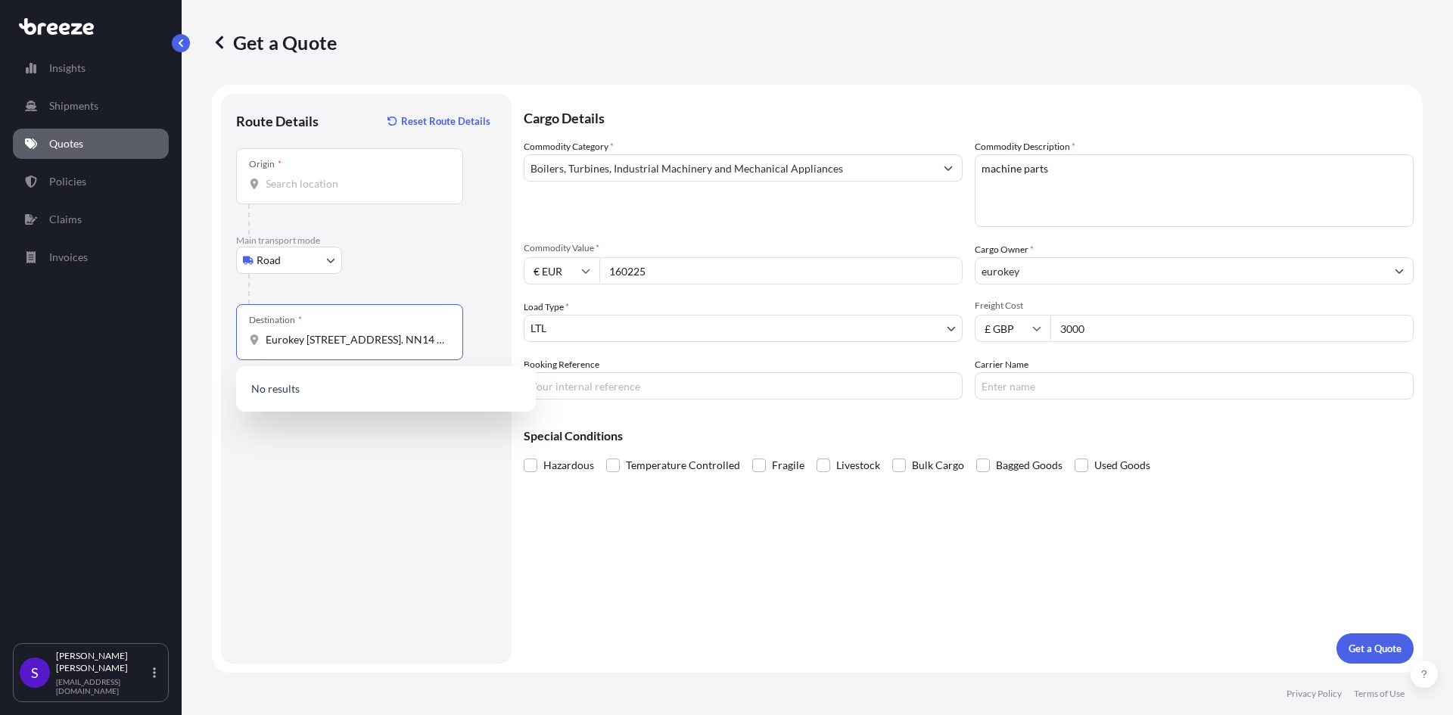
click at [312, 338] on input "Eurokey [STREET_ADDRESS]. NN14 1EZ" at bounding box center [355, 339] width 179 height 15
drag, startPoint x: 305, startPoint y: 340, endPoint x: 230, endPoint y: 325, distance: 76.5
click at [249, 340] on div "Eurokey [STREET_ADDRESS]. NN14 1EZ" at bounding box center [349, 339] width 201 height 15
click at [336, 395] on span "[STREET_ADDRESS]" at bounding box center [335, 390] width 95 height 15
type input "[STREET_ADDRESS]"
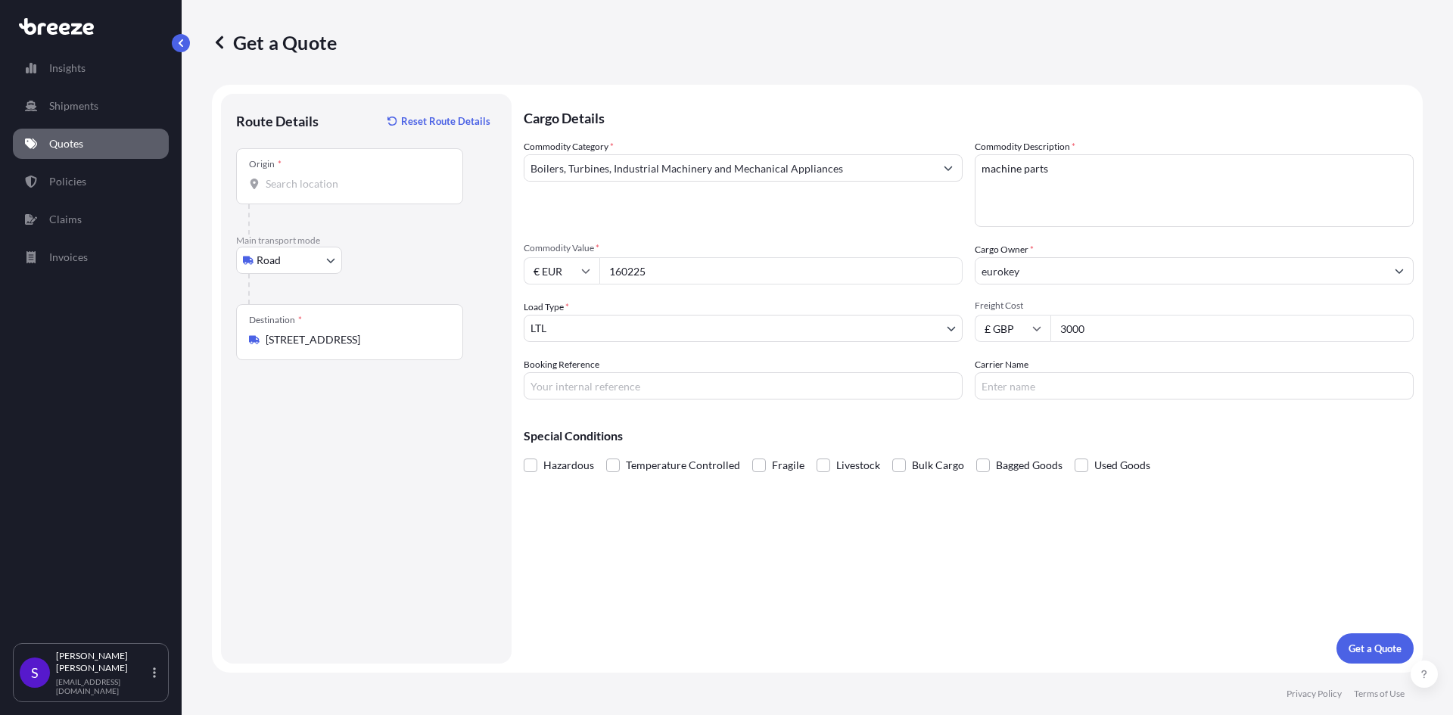
click at [478, 325] on div "Destination * [STREET_ADDRESS]" at bounding box center [366, 332] width 260 height 56
click at [1366, 647] on p "Get a Quote" at bounding box center [1375, 648] width 53 height 15
click at [296, 189] on input "Origin * Please select an origin" at bounding box center [355, 183] width 179 height 15
click at [374, 173] on div "Origin *" at bounding box center [349, 176] width 227 height 56
click at [374, 176] on input "Origin * Please select an origin" at bounding box center [355, 183] width 179 height 15
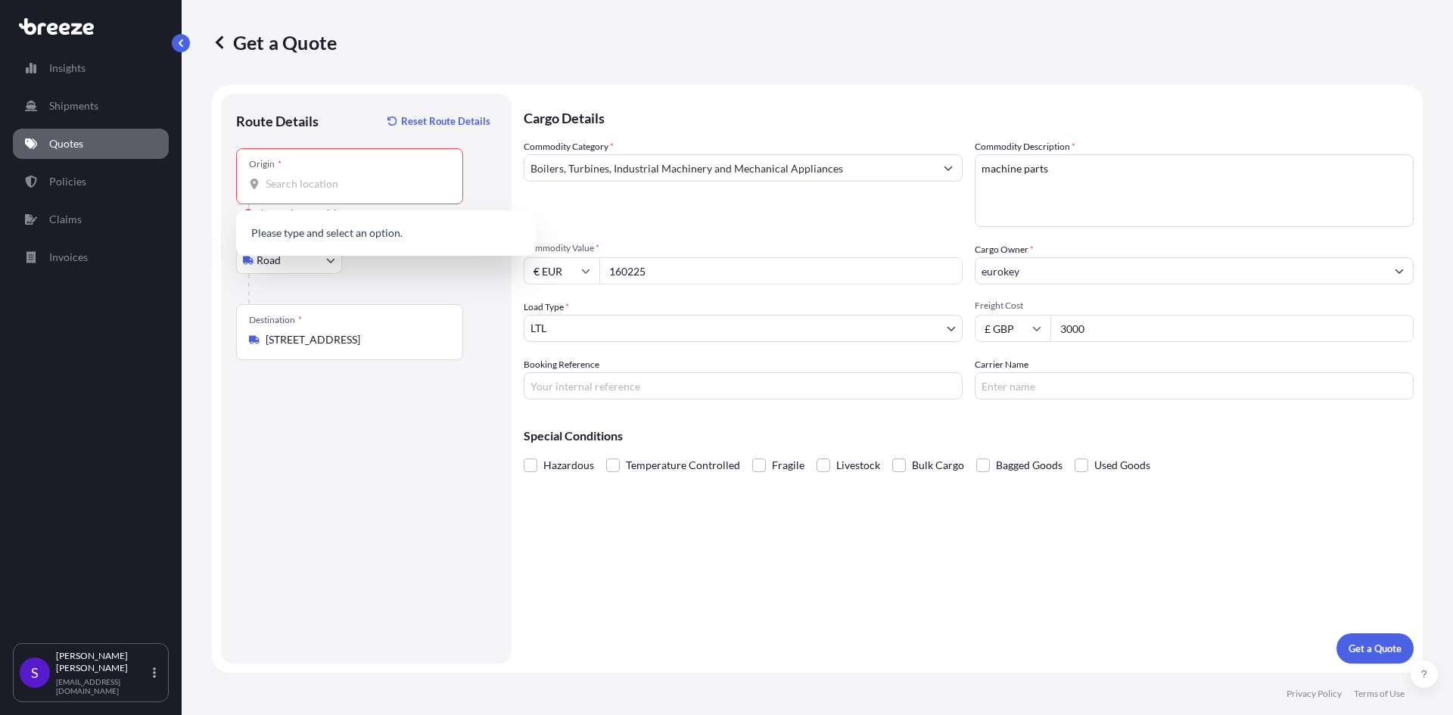
paste input "[PERSON_NAME] d'água, 2400-016 [GEOGRAPHIC_DATA], [GEOGRAPHIC_DATA]."
click at [405, 222] on div "2400-016 [PERSON_NAME] d'Água, [GEOGRAPHIC_DATA], [GEOGRAPHIC_DATA]" at bounding box center [386, 237] width 288 height 42
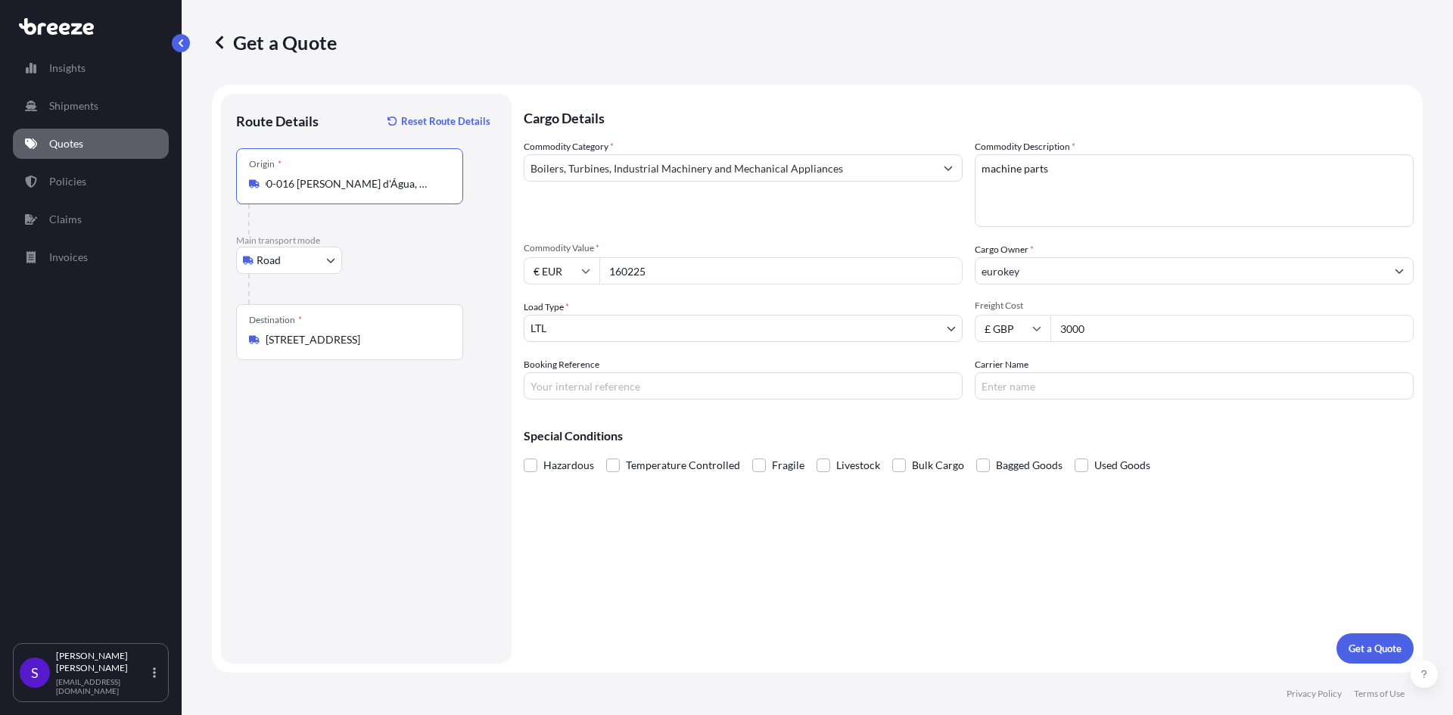
scroll to position [0, 17]
type input "2400-016 [PERSON_NAME] d'Água, [GEOGRAPHIC_DATA], [GEOGRAPHIC_DATA]"
click at [1359, 639] on button "Get a Quote" at bounding box center [1375, 649] width 77 height 30
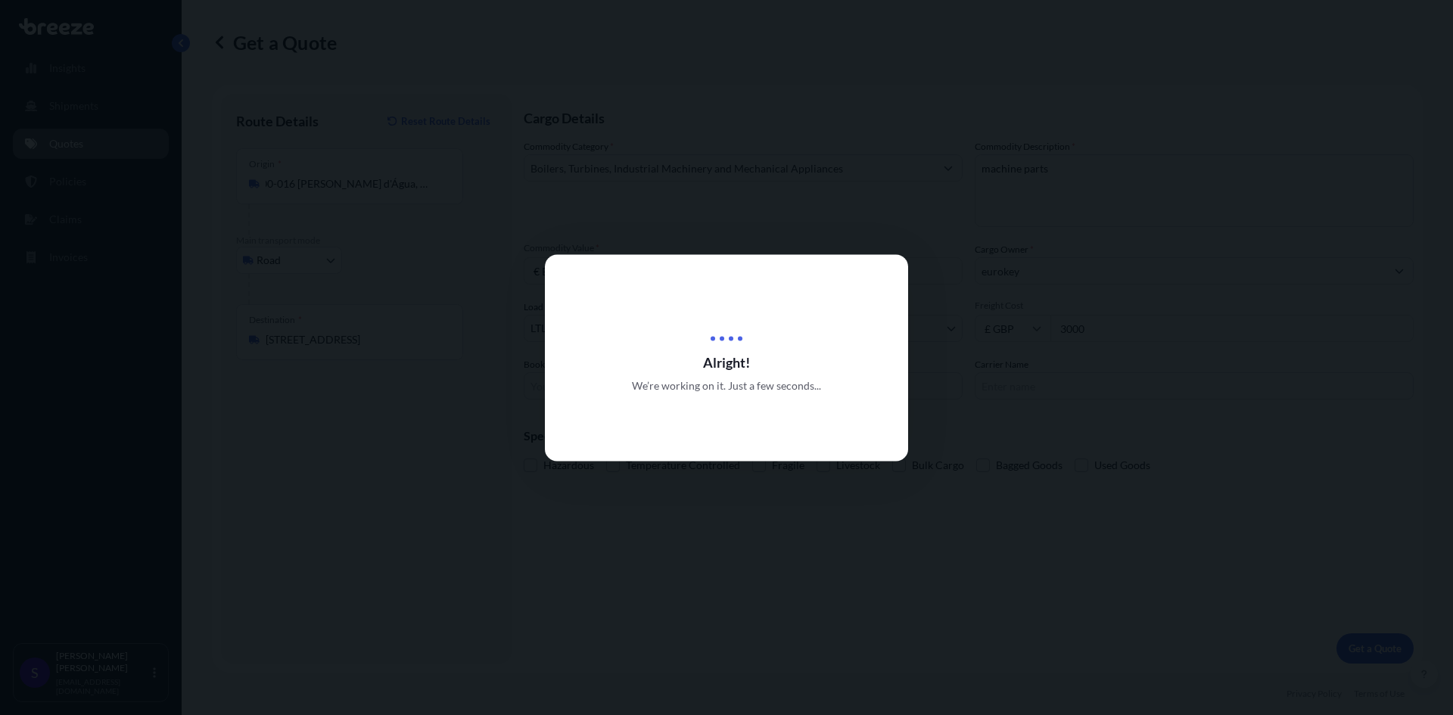
scroll to position [0, 0]
select select "Road"
select select "1"
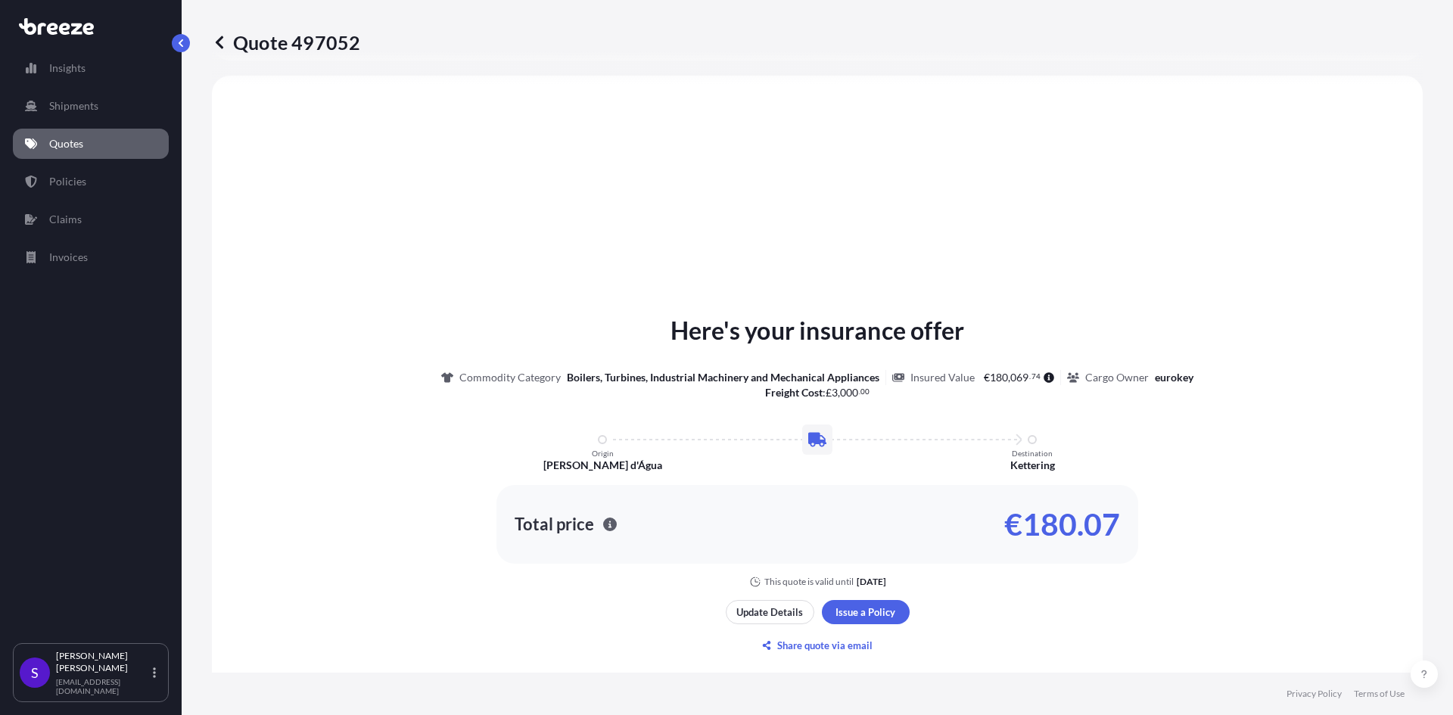
scroll to position [607, 0]
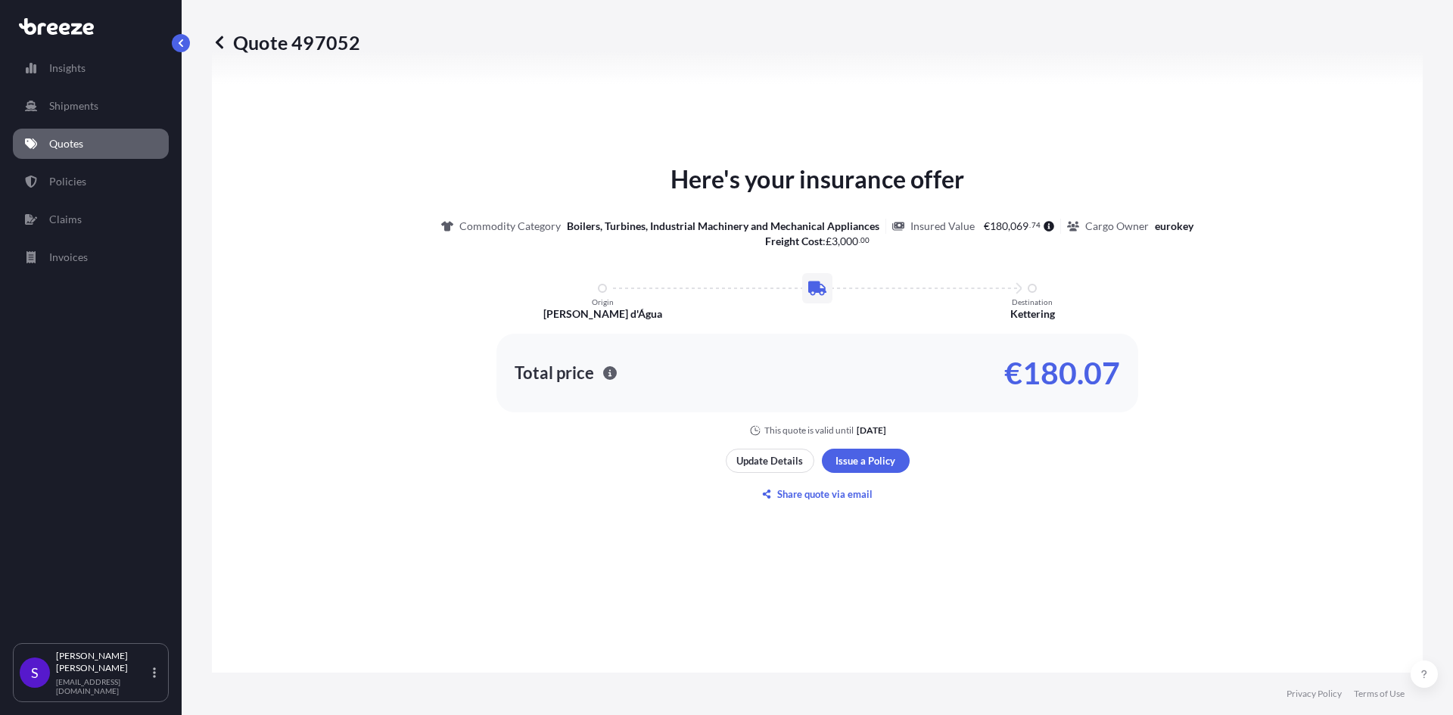
click at [1062, 512] on div "Here's your insurance offer Commodity Category Boilers, Turbines, Industrial Ma…" at bounding box center [817, 333] width 1169 height 777
click at [638, 422] on div "Here's your insurance offer Commodity Category Boilers, Turbines, Industrial Ma…" at bounding box center [817, 299] width 1169 height 276
